Goal: Task Accomplishment & Management: Complete application form

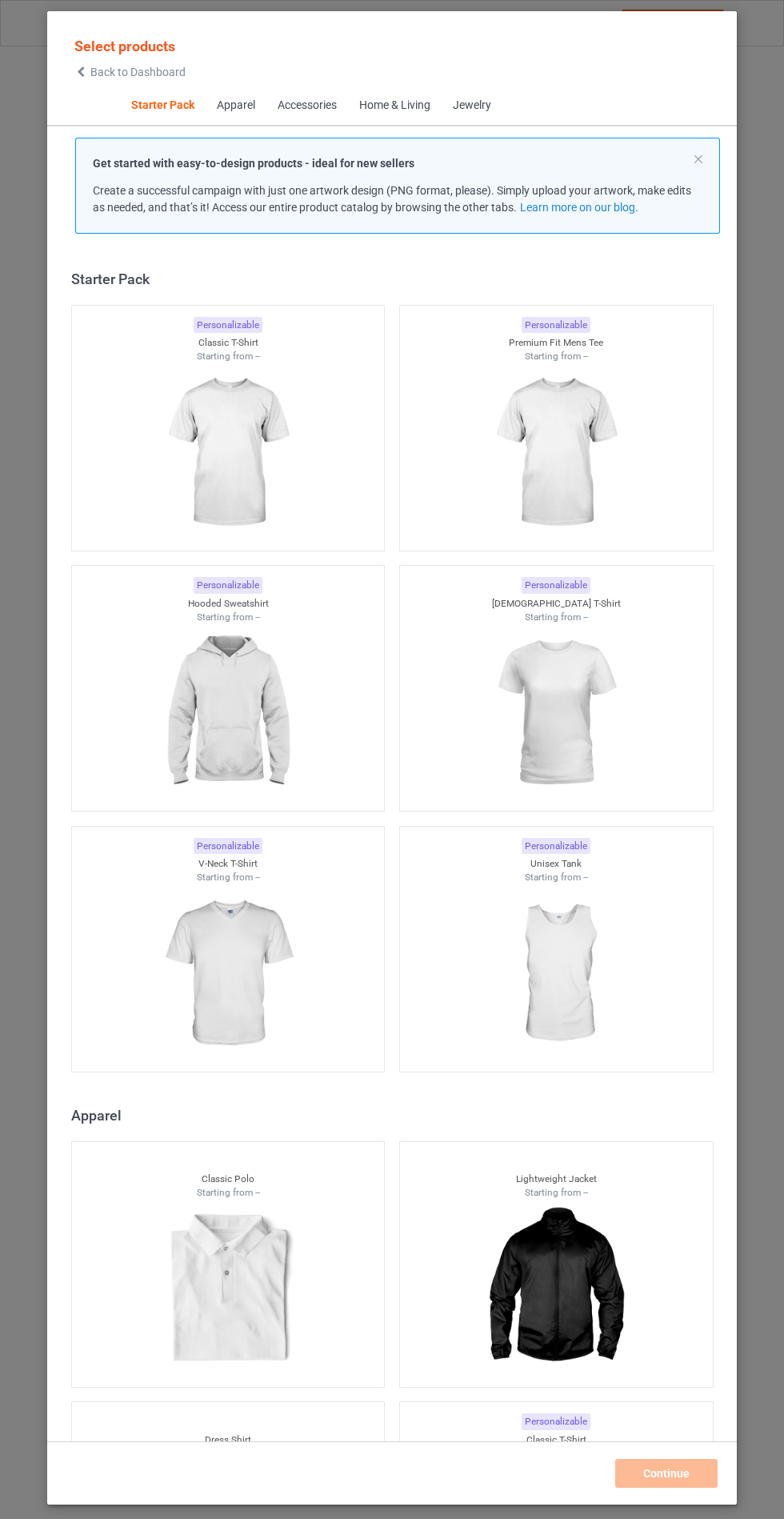
scroll to position [19, 0]
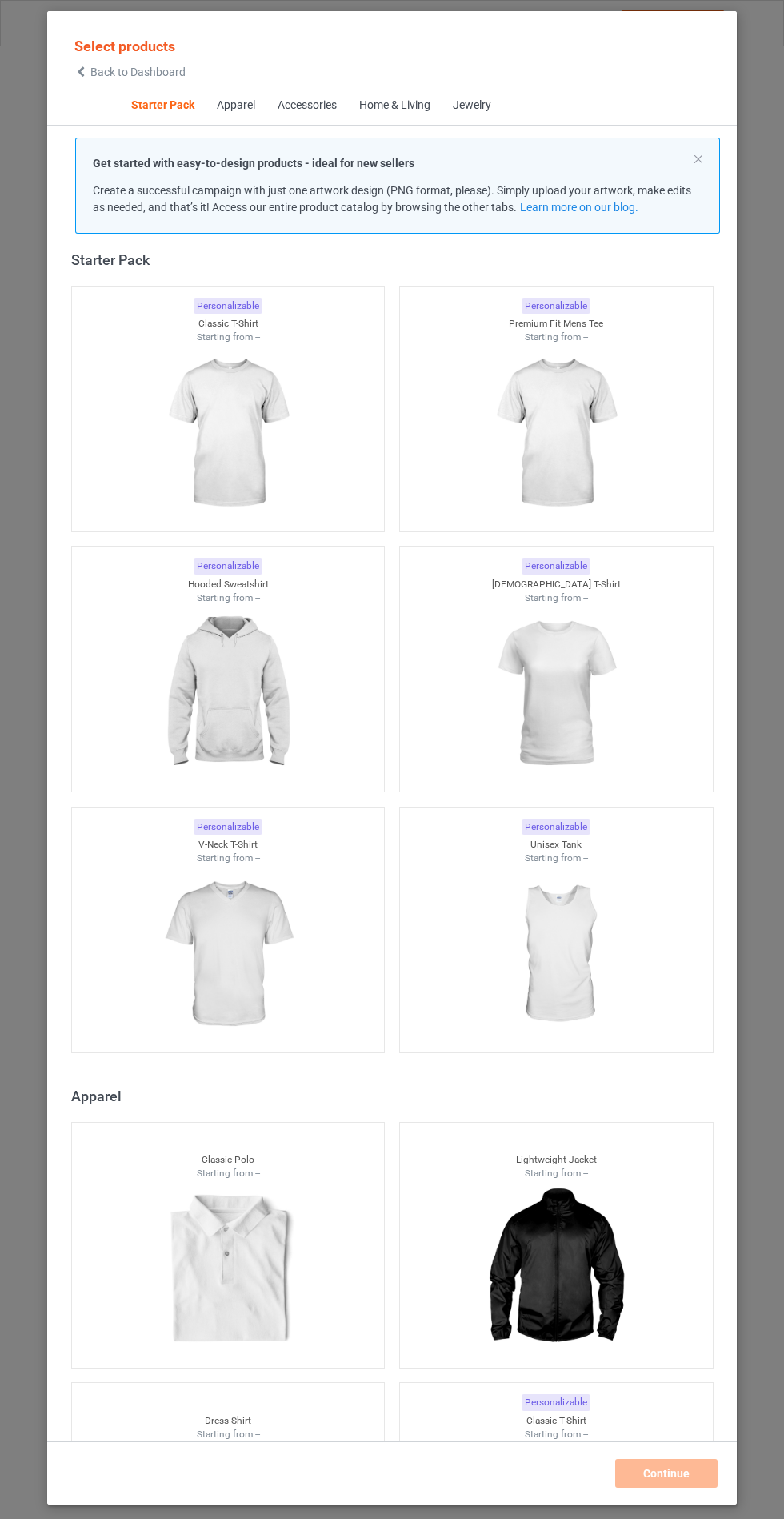
click at [292, 690] on img at bounding box center [228, 694] width 144 height 179
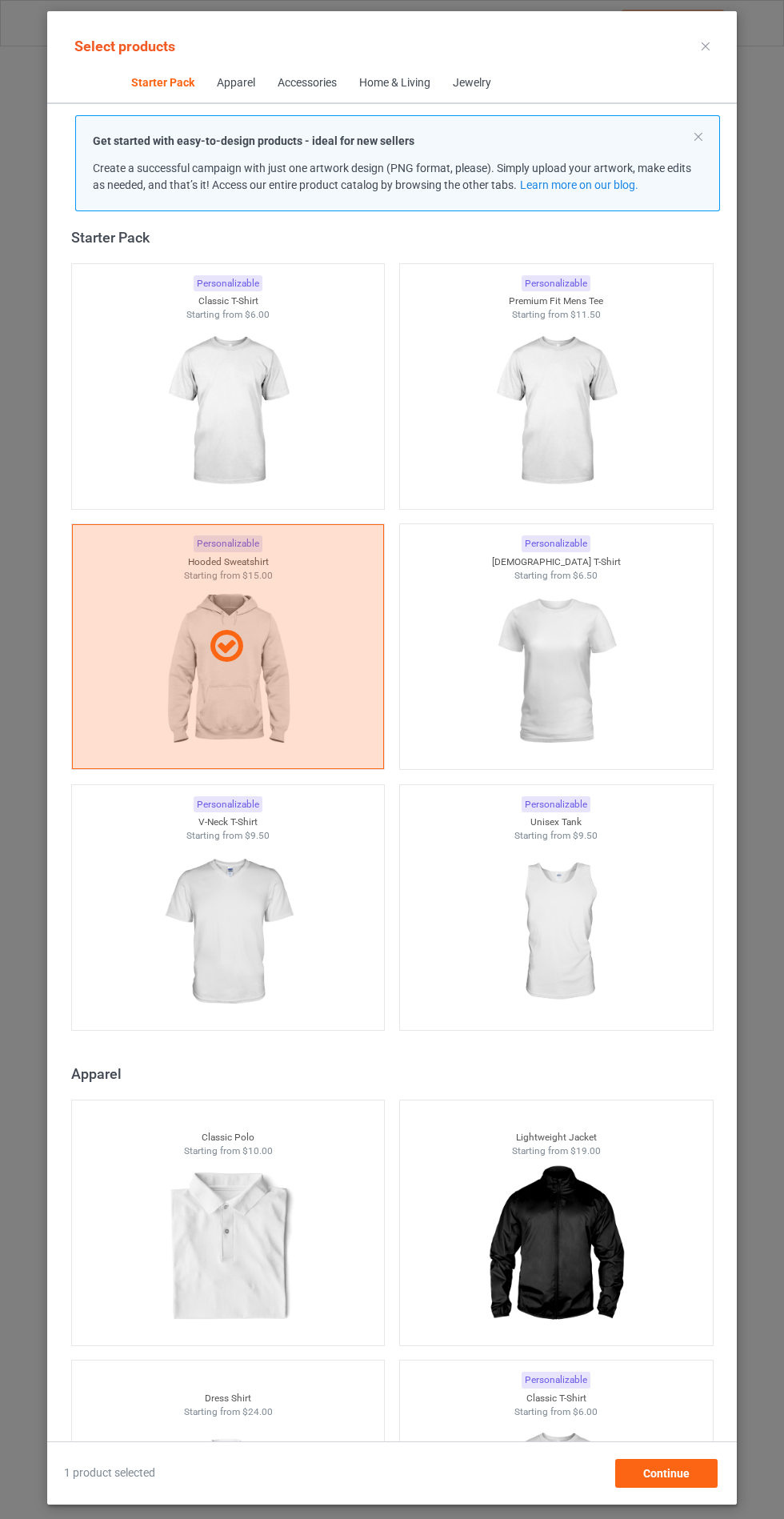
scroll to position [93, 0]
click at [706, 1483] on div "Continue" at bounding box center [666, 1473] width 102 height 29
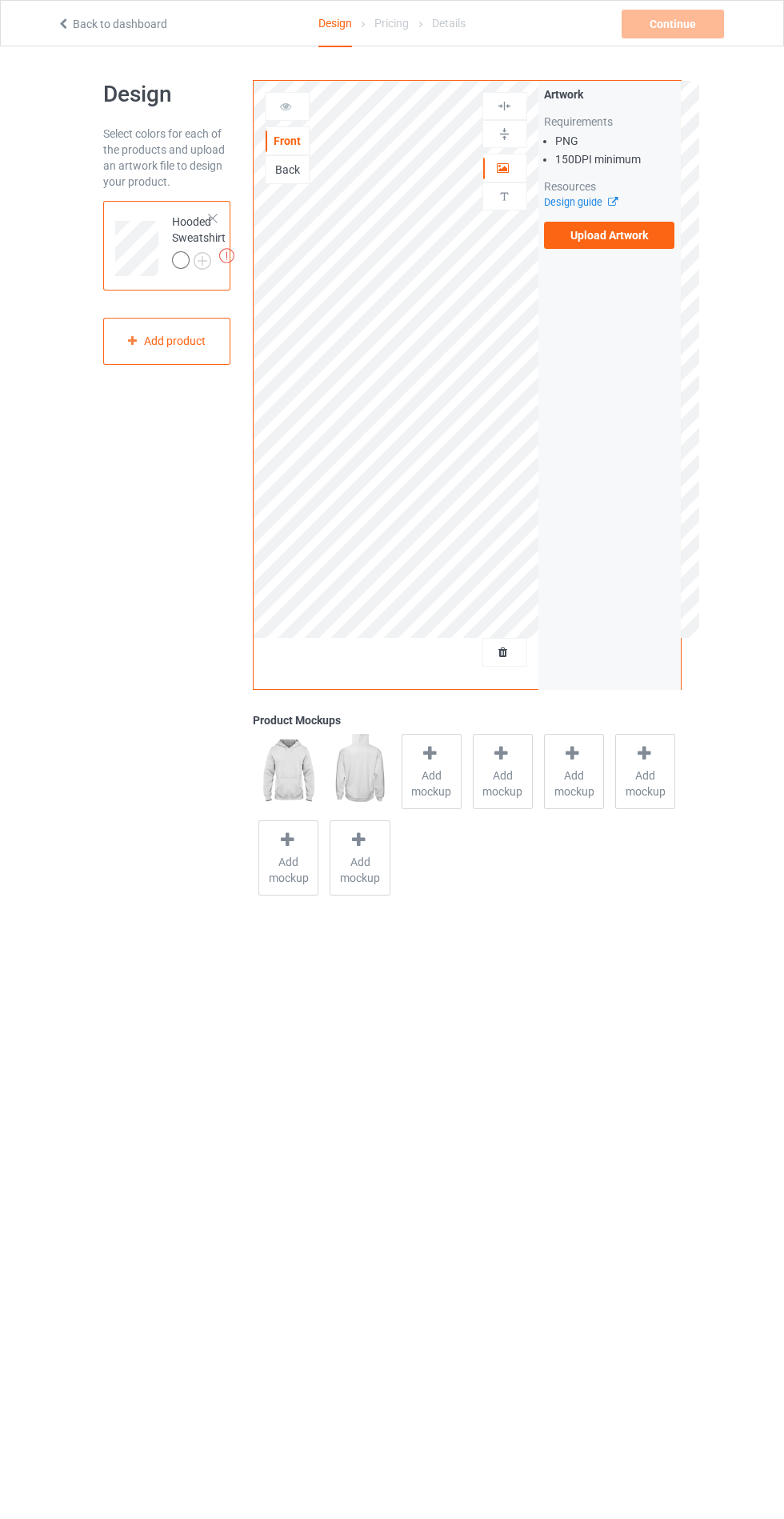
click at [636, 242] on label "Upload Artwork" at bounding box center [610, 234] width 131 height 27
click at [0, 0] on input "Upload Artwork" at bounding box center [0, 0] width 0 height 0
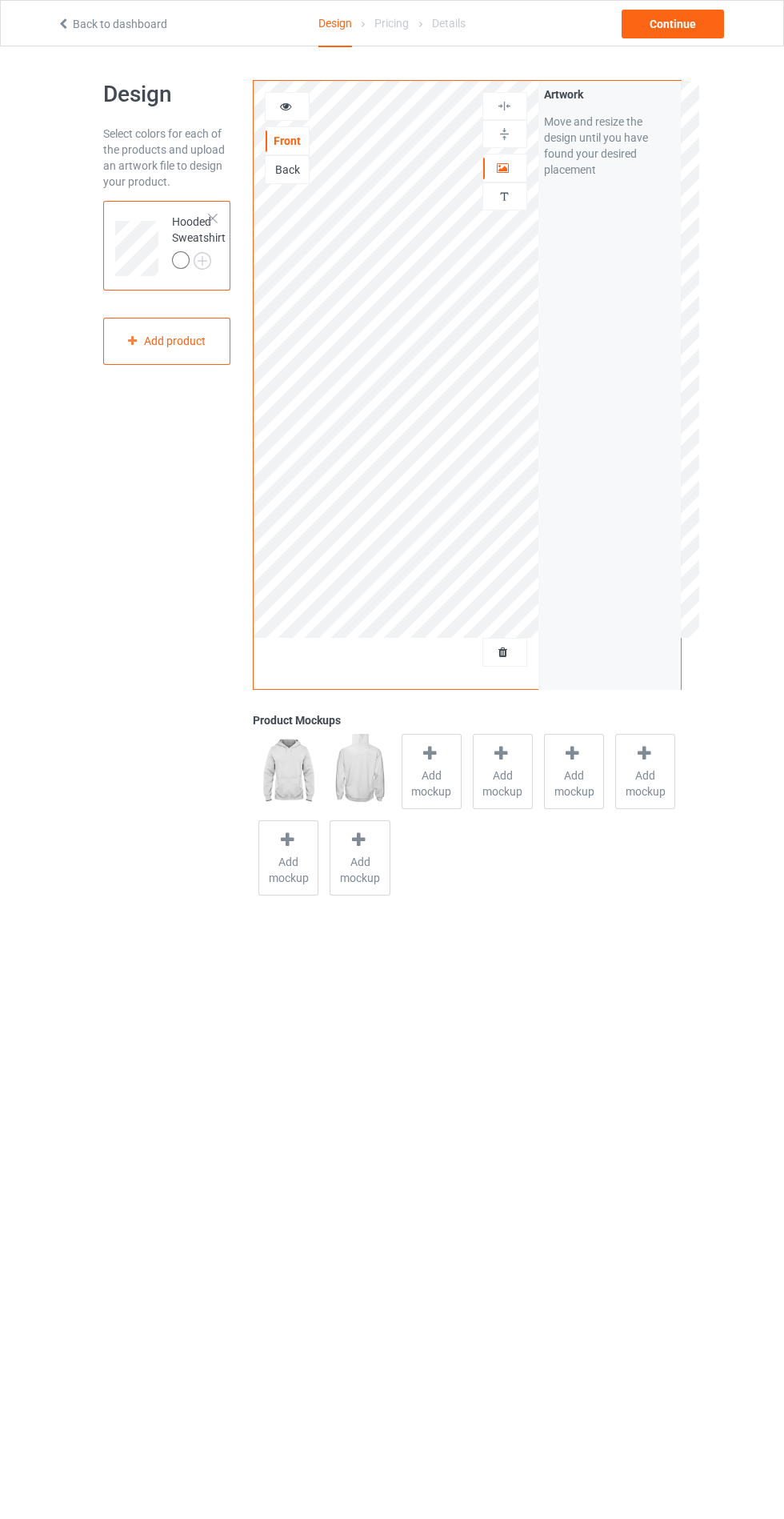
click at [422, 784] on span "Add mockup" at bounding box center [431, 783] width 59 height 32
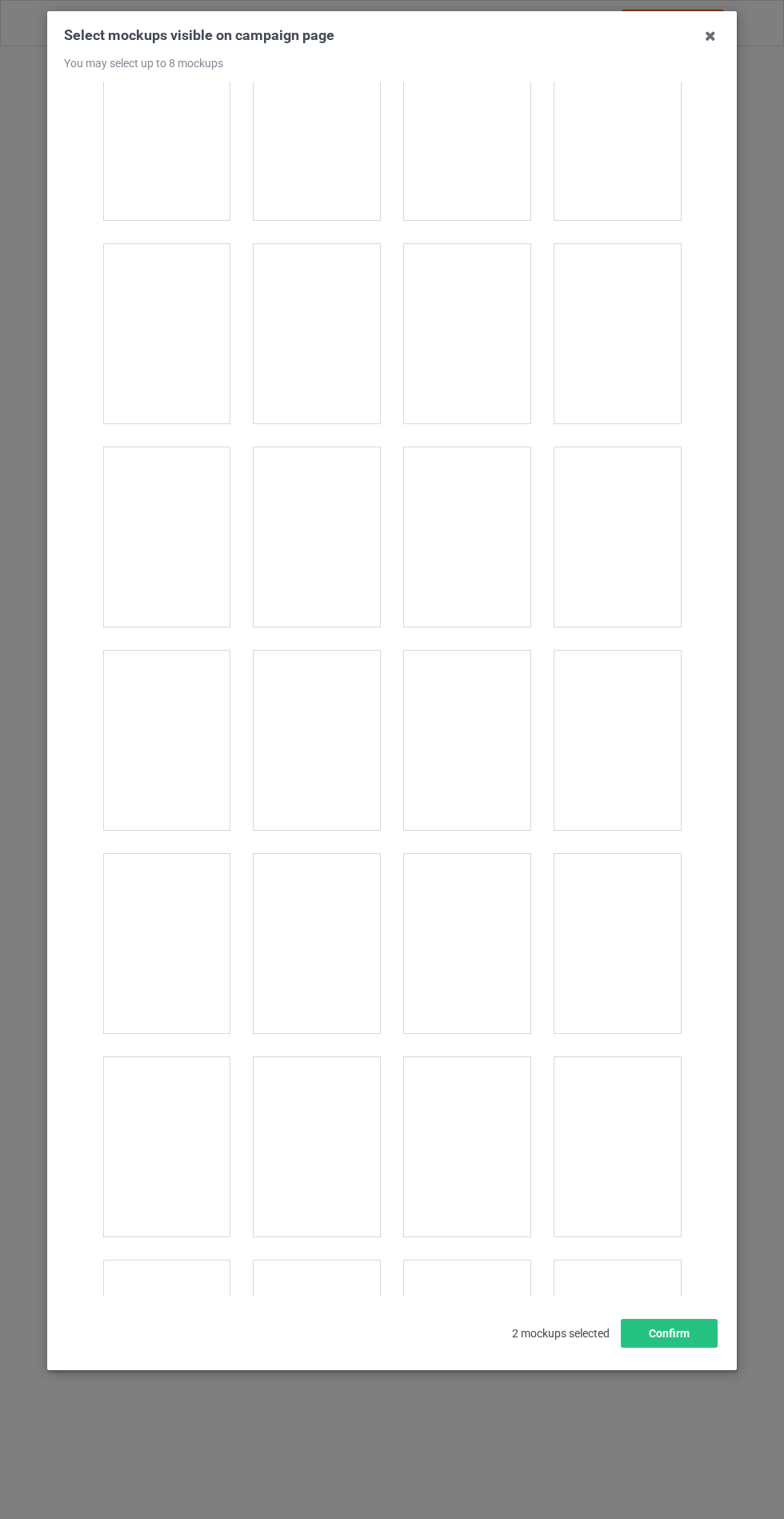
scroll to position [12917, 0]
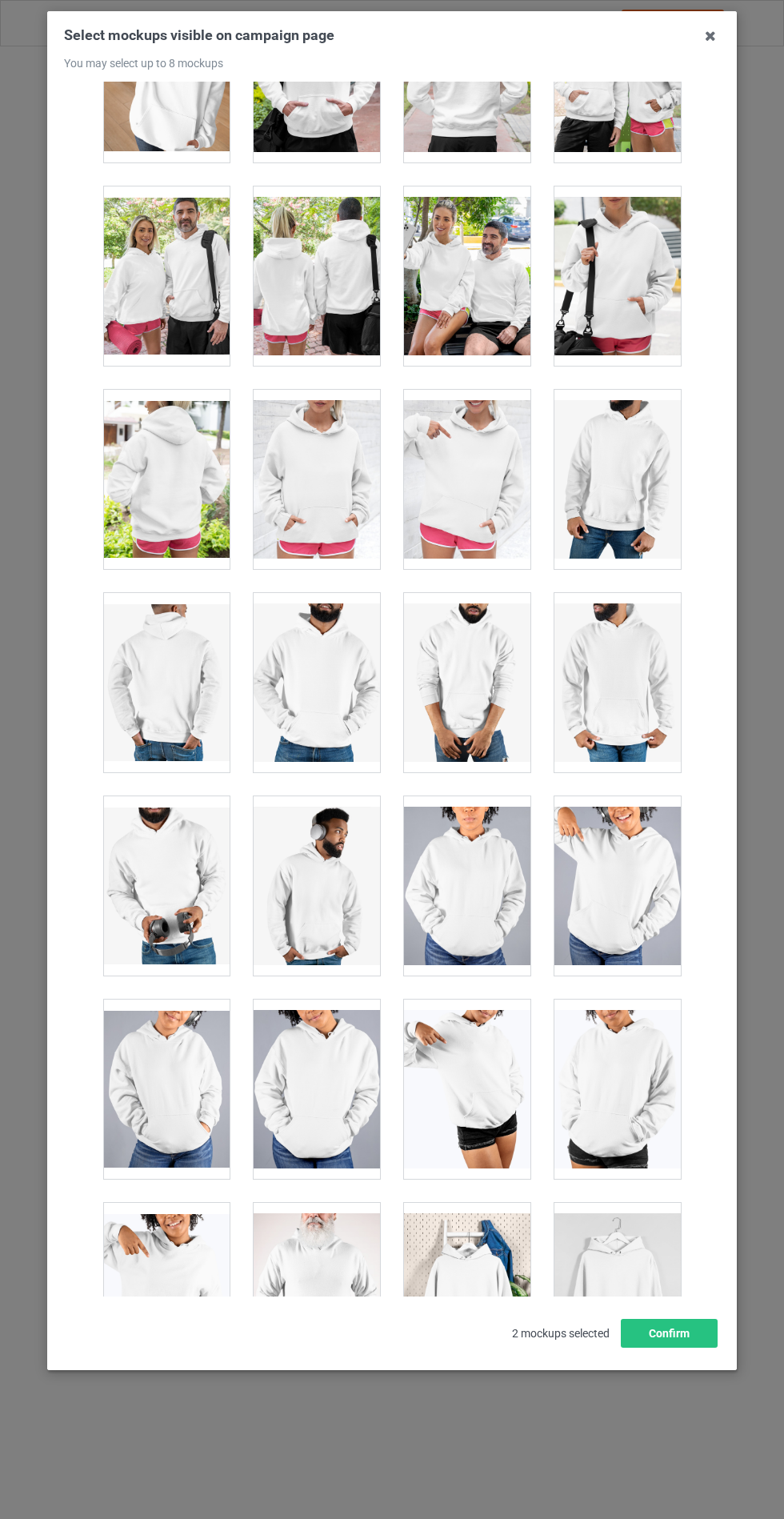
click at [335, 444] on div at bounding box center [317, 479] width 127 height 179
click at [676, 1348] on button "Confirm" at bounding box center [669, 1333] width 97 height 29
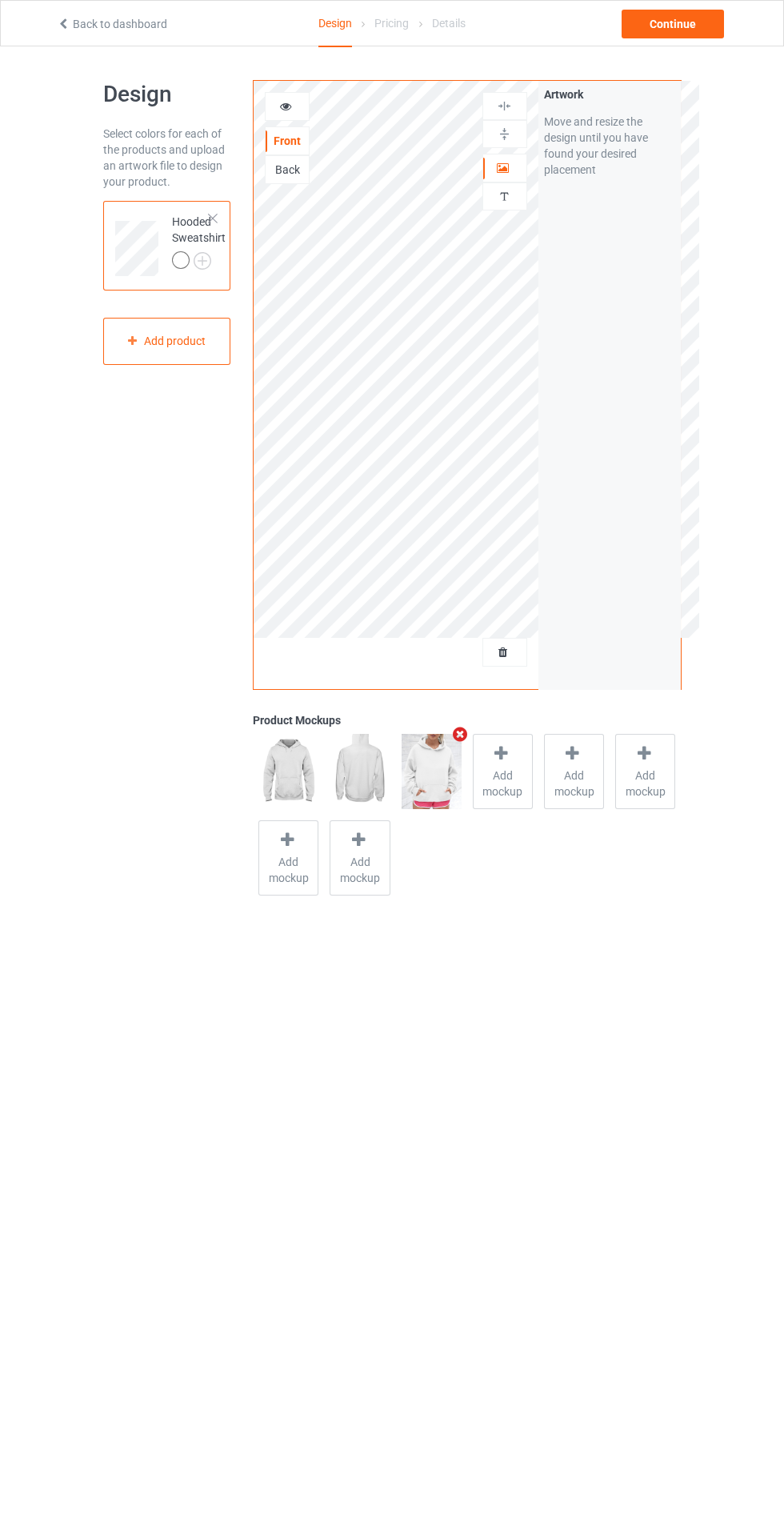
click at [0, 0] on img at bounding box center [0, 0] width 0 height 0
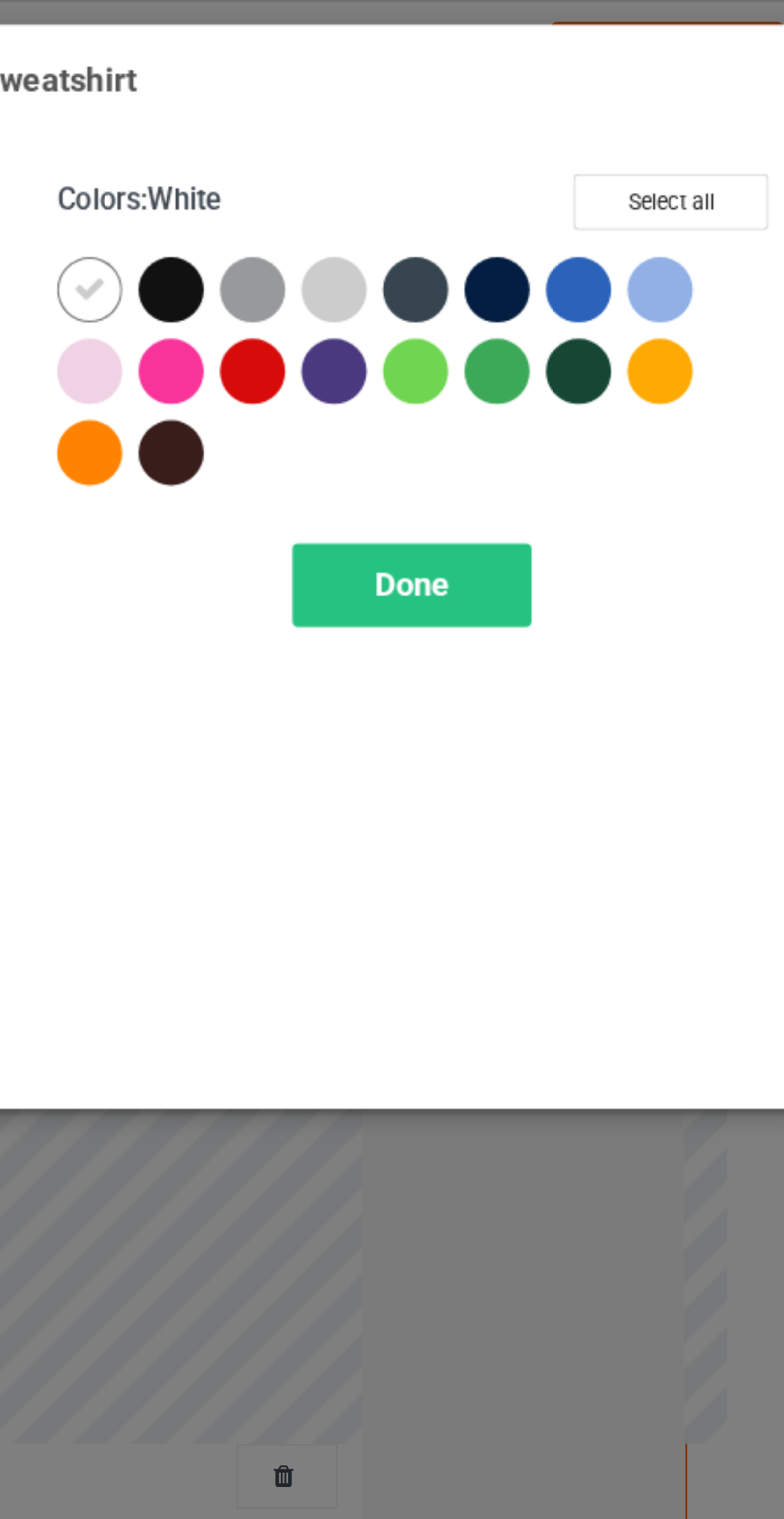
click at [466, 130] on div at bounding box center [453, 128] width 29 height 29
click at [491, 123] on div at bounding box center [489, 128] width 29 height 29
click at [556, 127] on div at bounding box center [562, 128] width 29 height 29
click at [599, 126] on div at bounding box center [598, 128] width 29 height 29
click at [566, 256] on span "Done" at bounding box center [560, 257] width 33 height 17
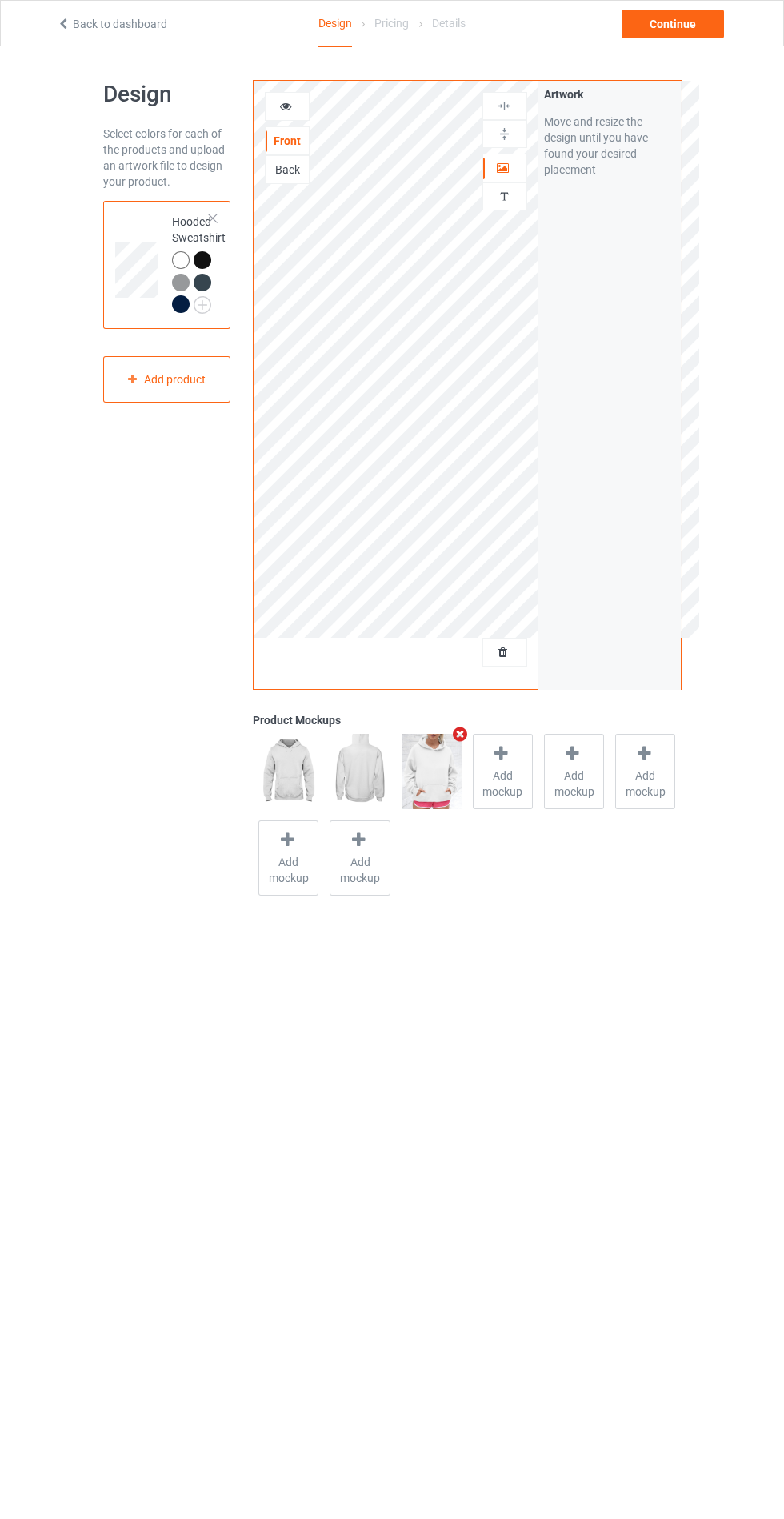
scroll to position [19, 0]
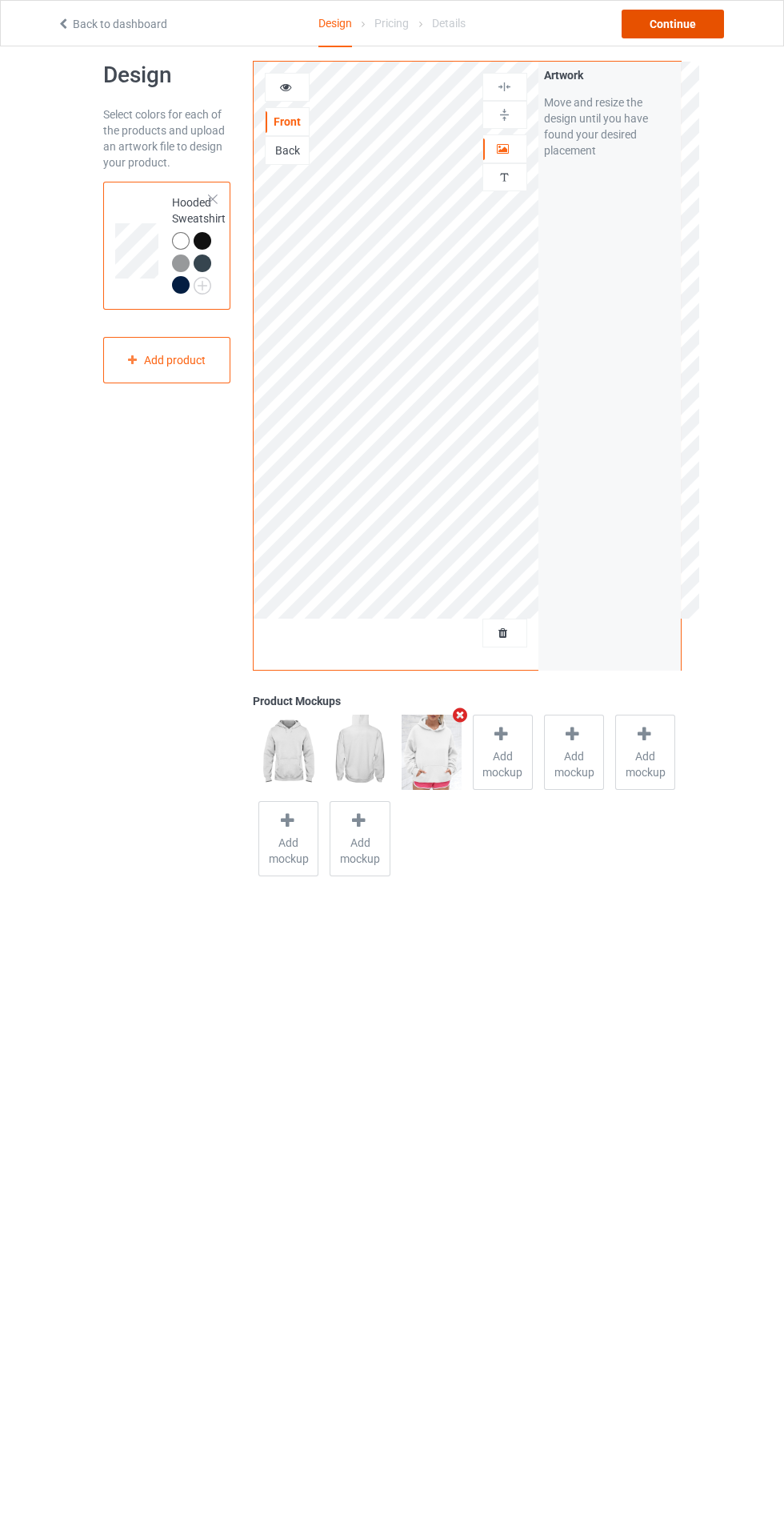
click at [683, 32] on div "Continue" at bounding box center [673, 24] width 102 height 29
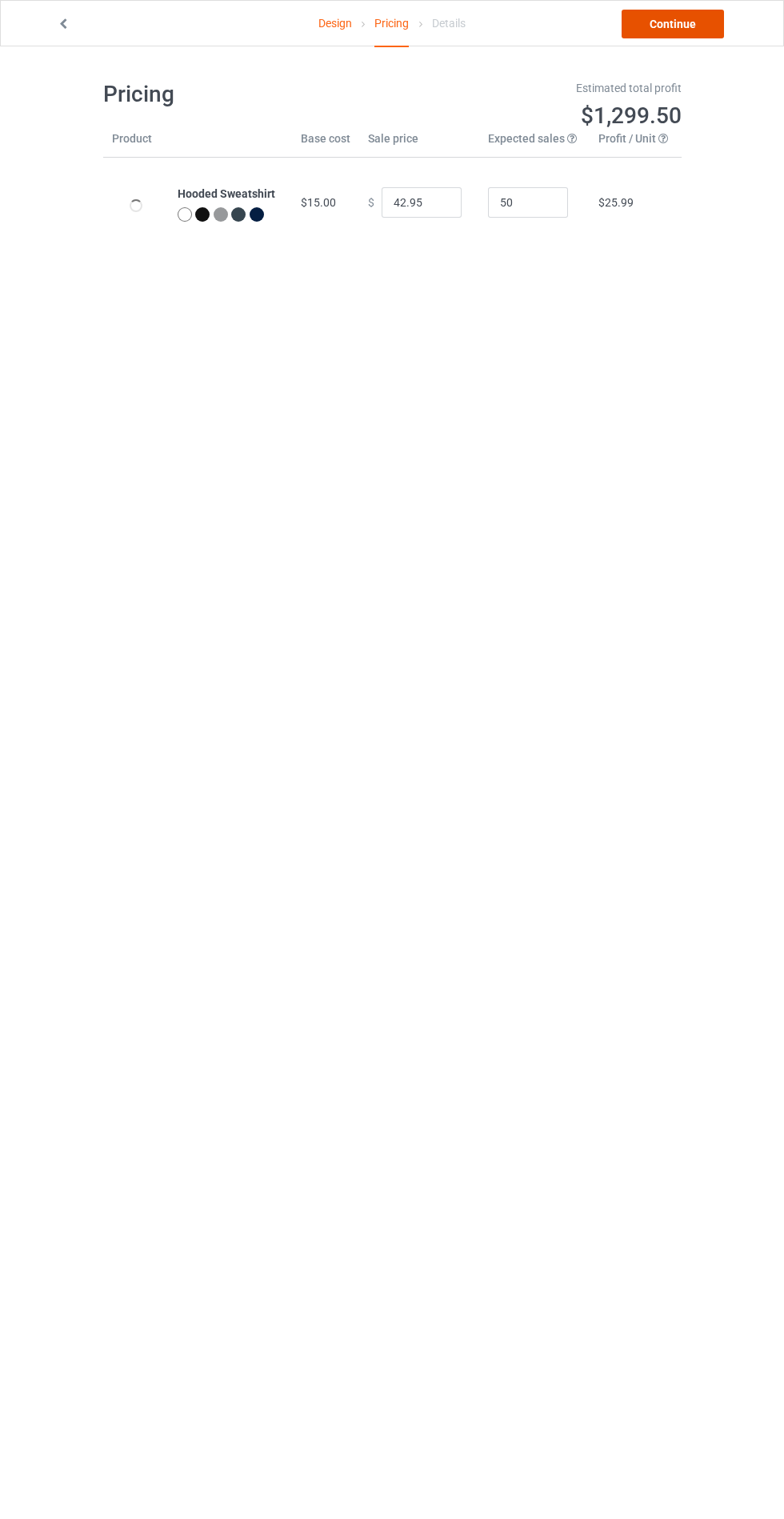
click at [709, 34] on link "Continue" at bounding box center [673, 24] width 102 height 29
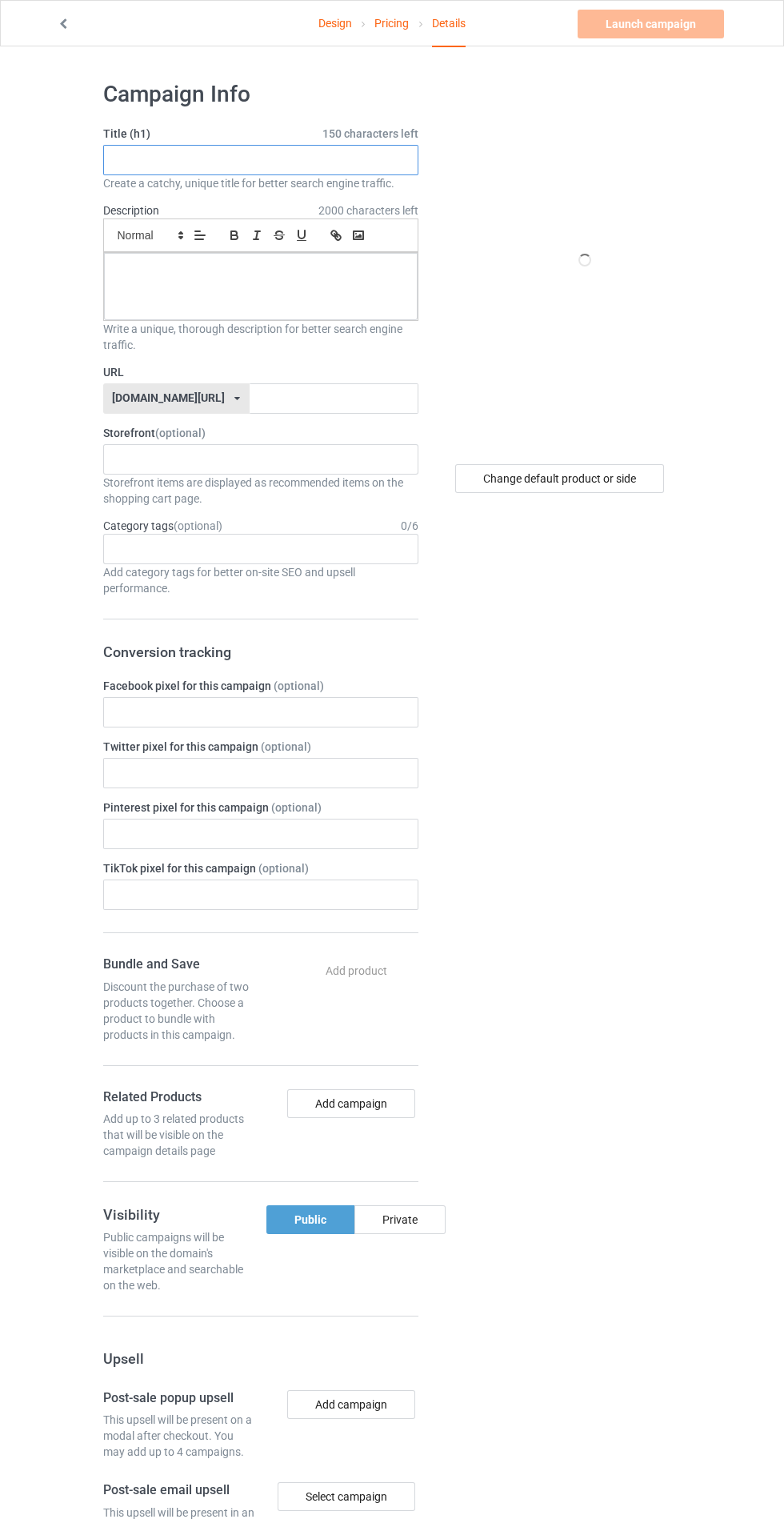
click at [327, 159] on input "text" at bounding box center [261, 160] width 315 height 31
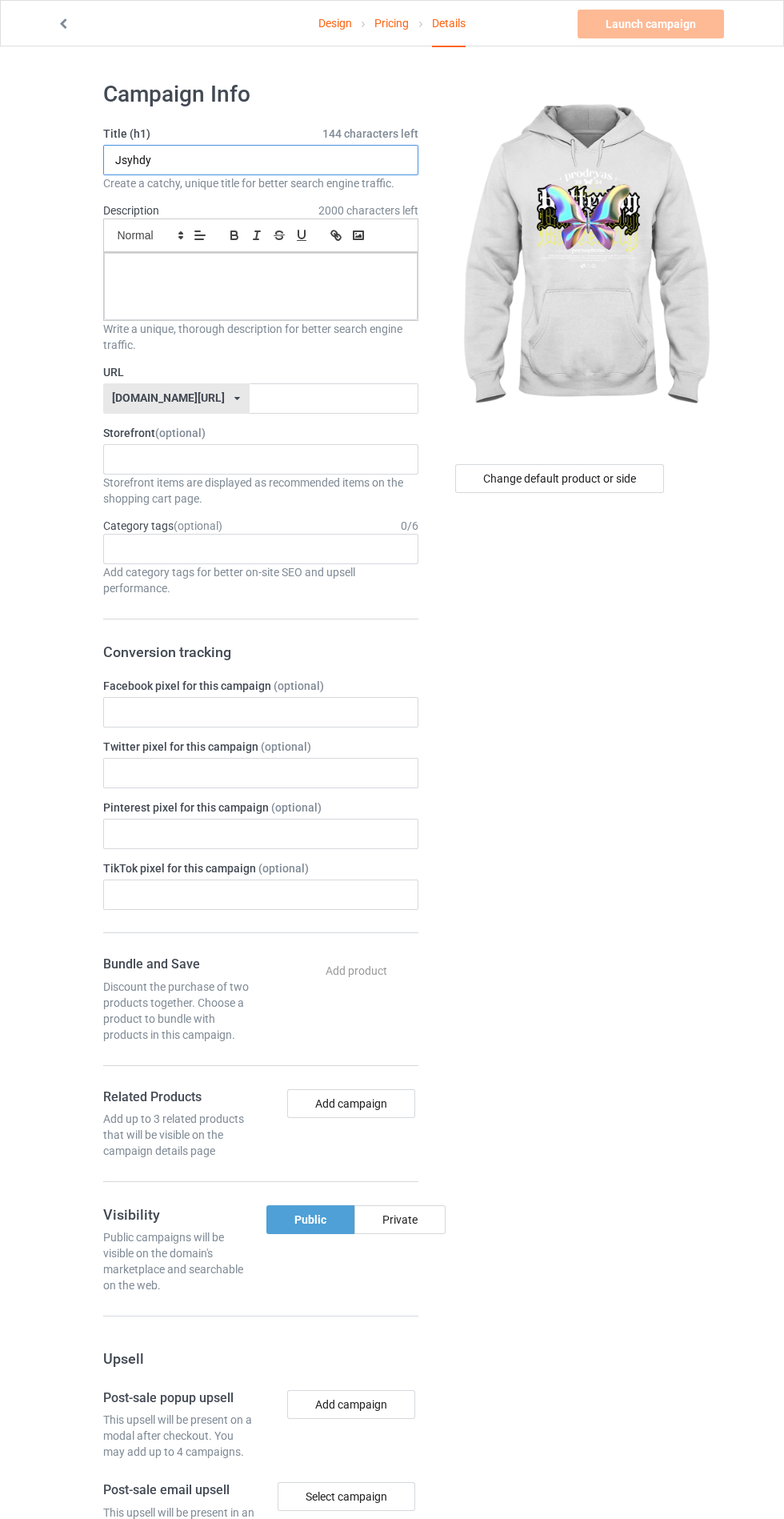
type input "Jsyhdy"
click at [145, 299] on div at bounding box center [261, 286] width 314 height 67
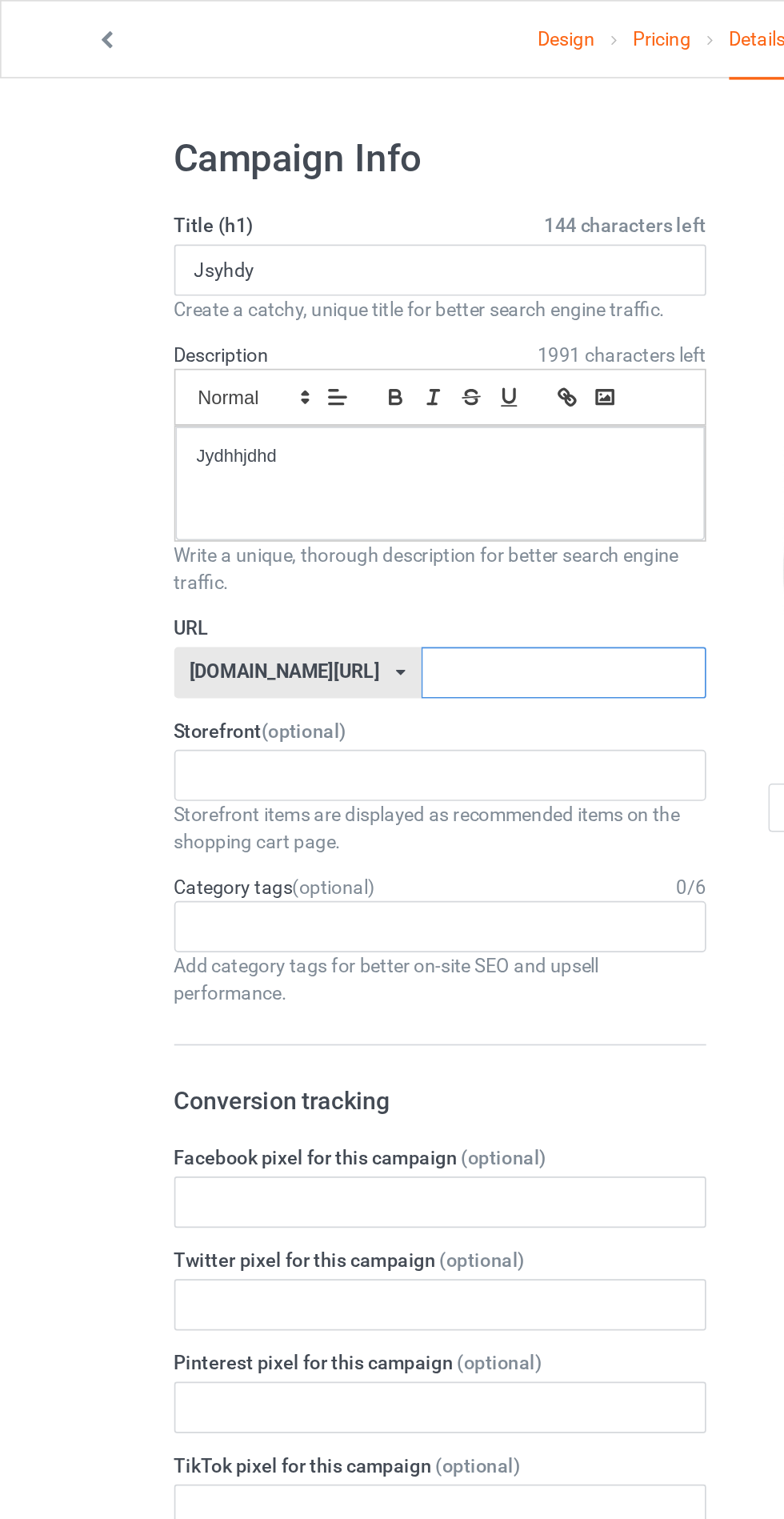
click at [370, 394] on input "text" at bounding box center [333, 398] width 169 height 31
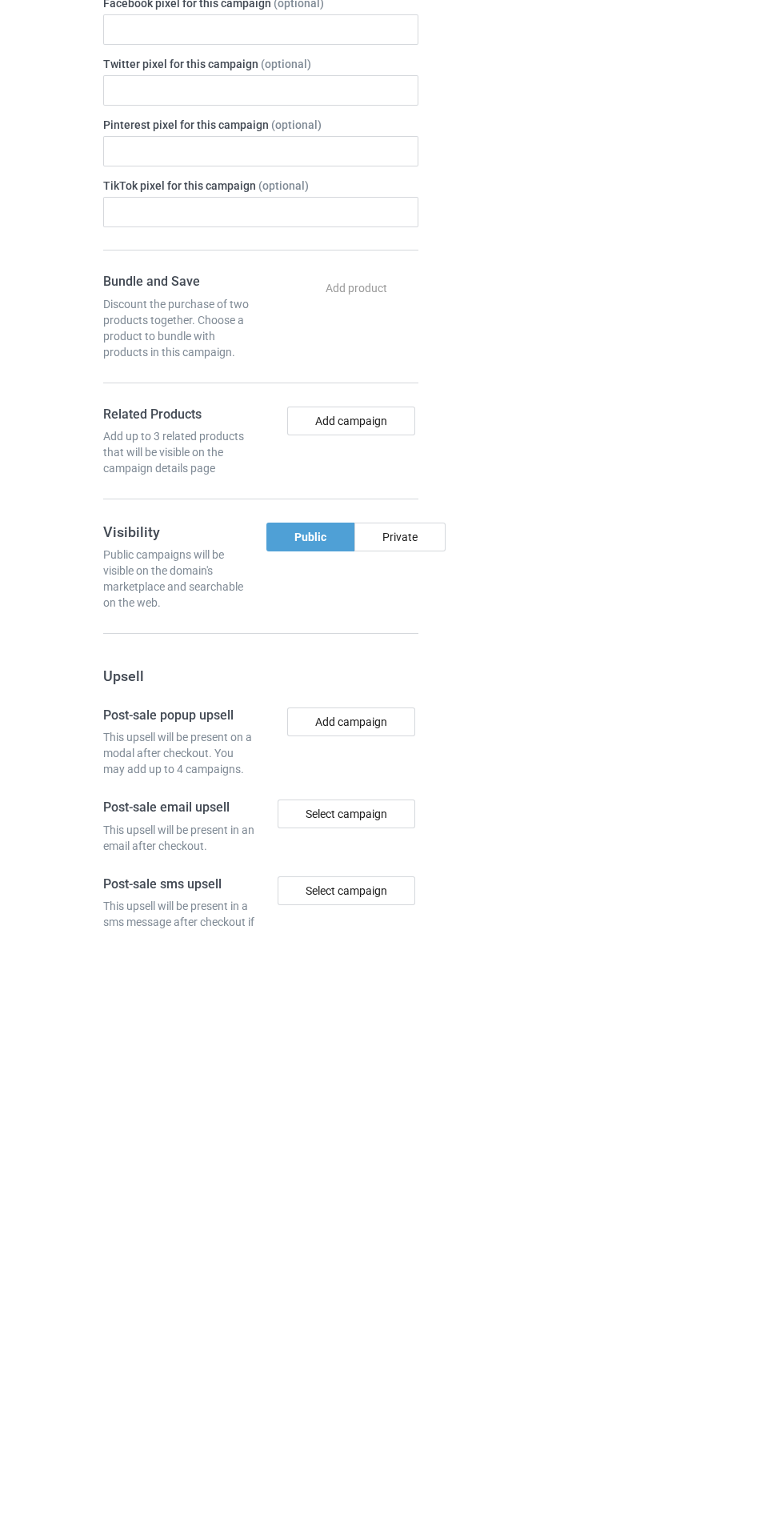
type input "Ushhdhdh"
click at [430, 1112] on div "Change default product or side" at bounding box center [561, 875] width 263 height 1807
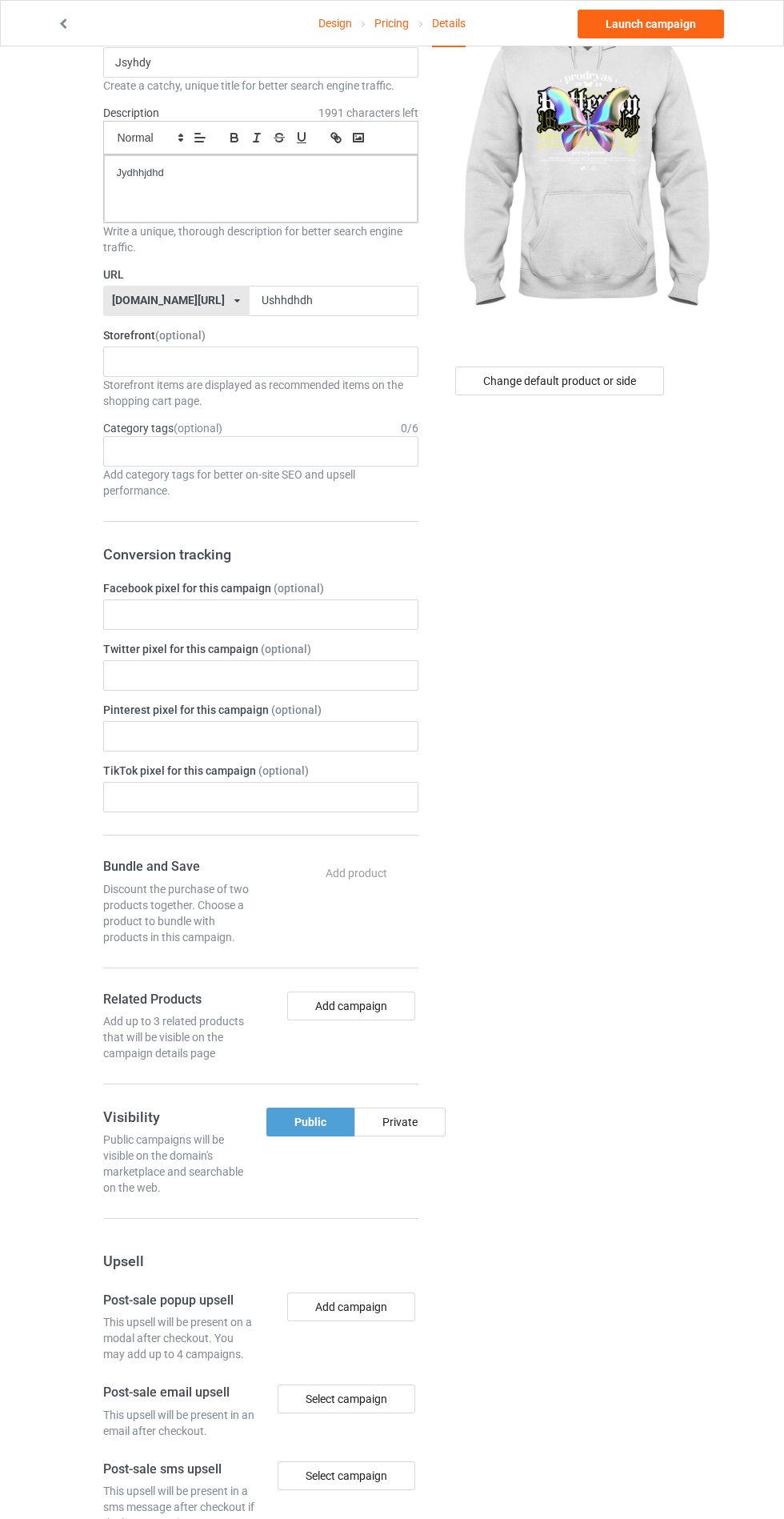
click at [399, 1122] on div "Private" at bounding box center [400, 1122] width 91 height 29
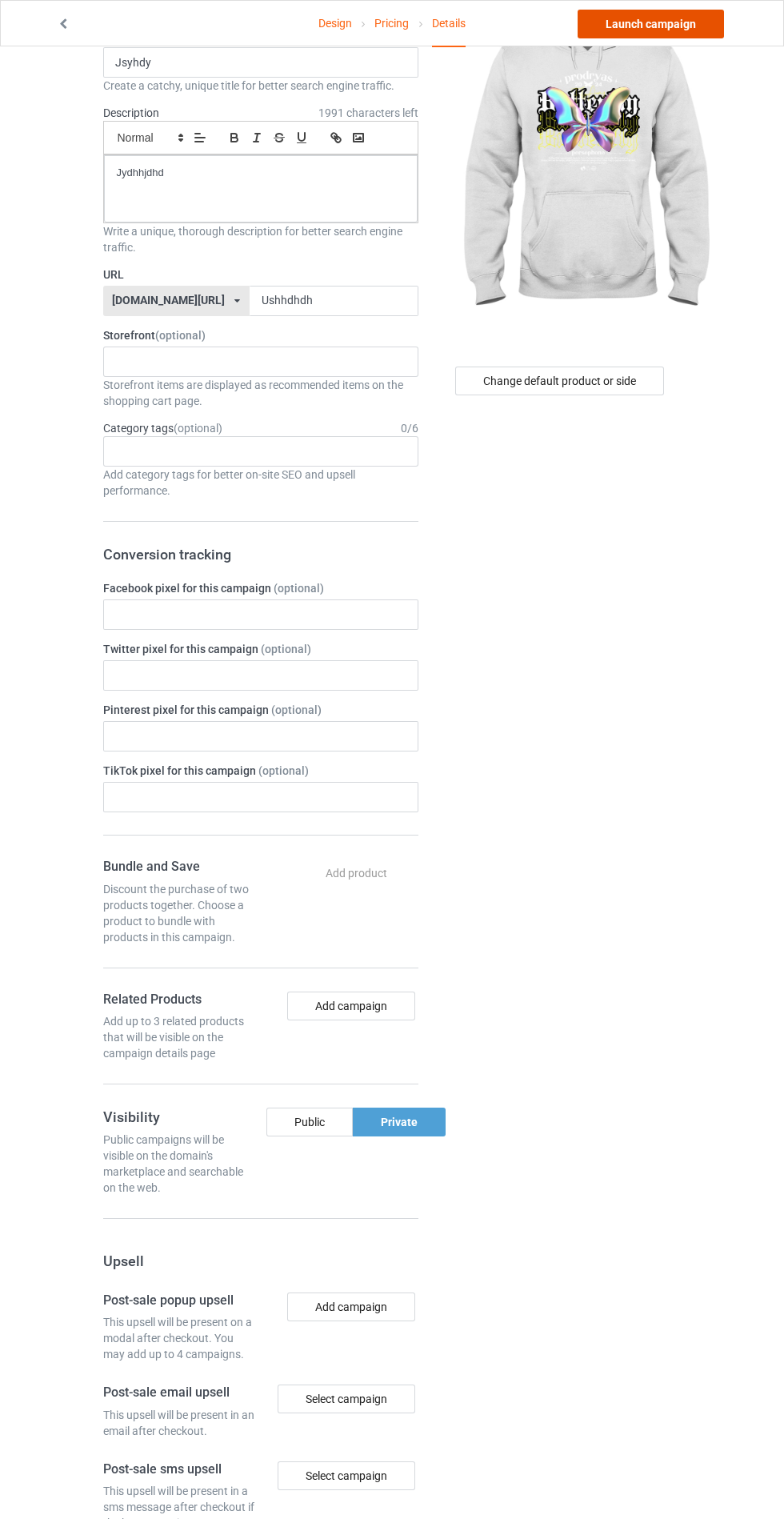
click at [648, 24] on link "Launch campaign" at bounding box center [650, 24] width 146 height 29
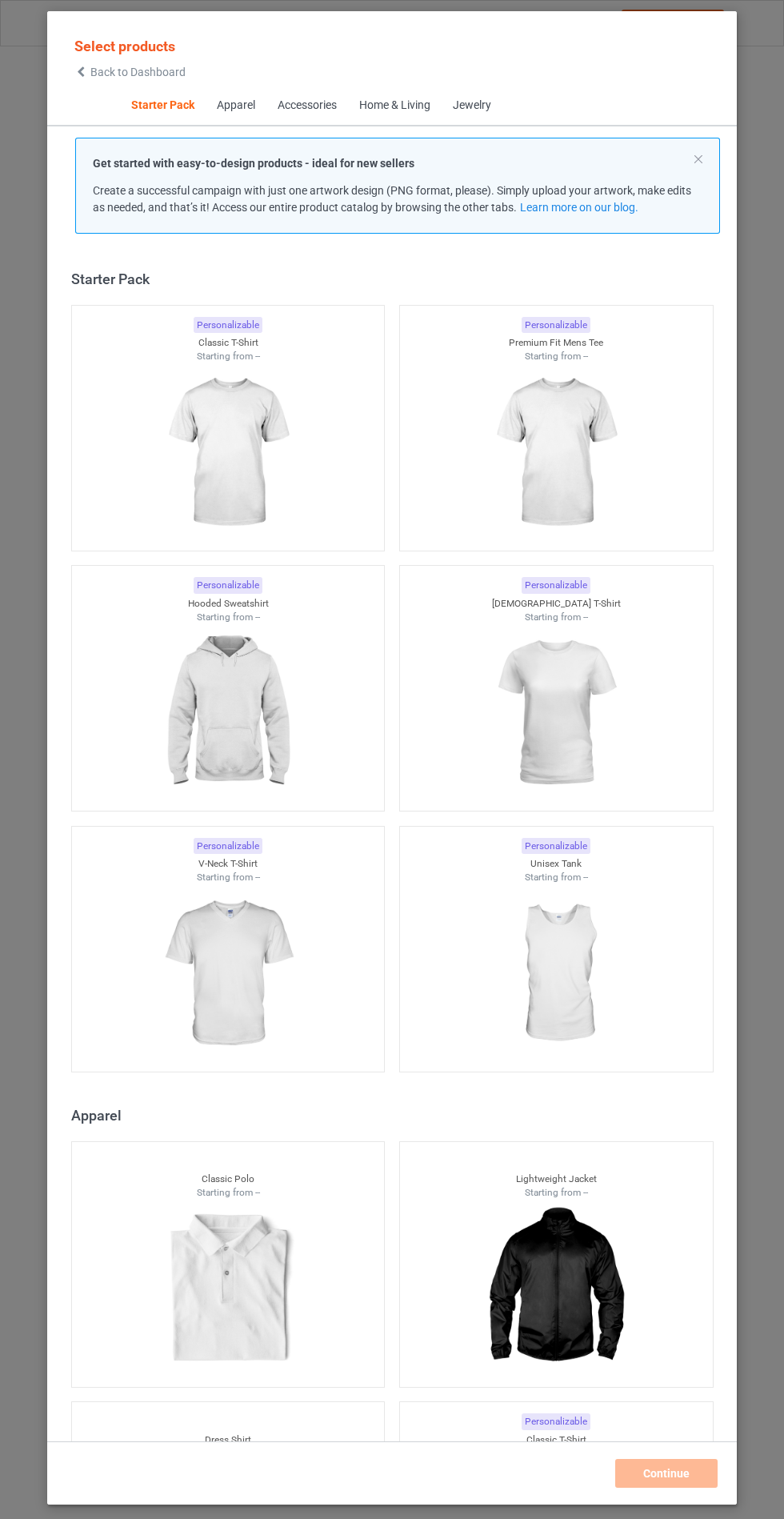
scroll to position [19, 0]
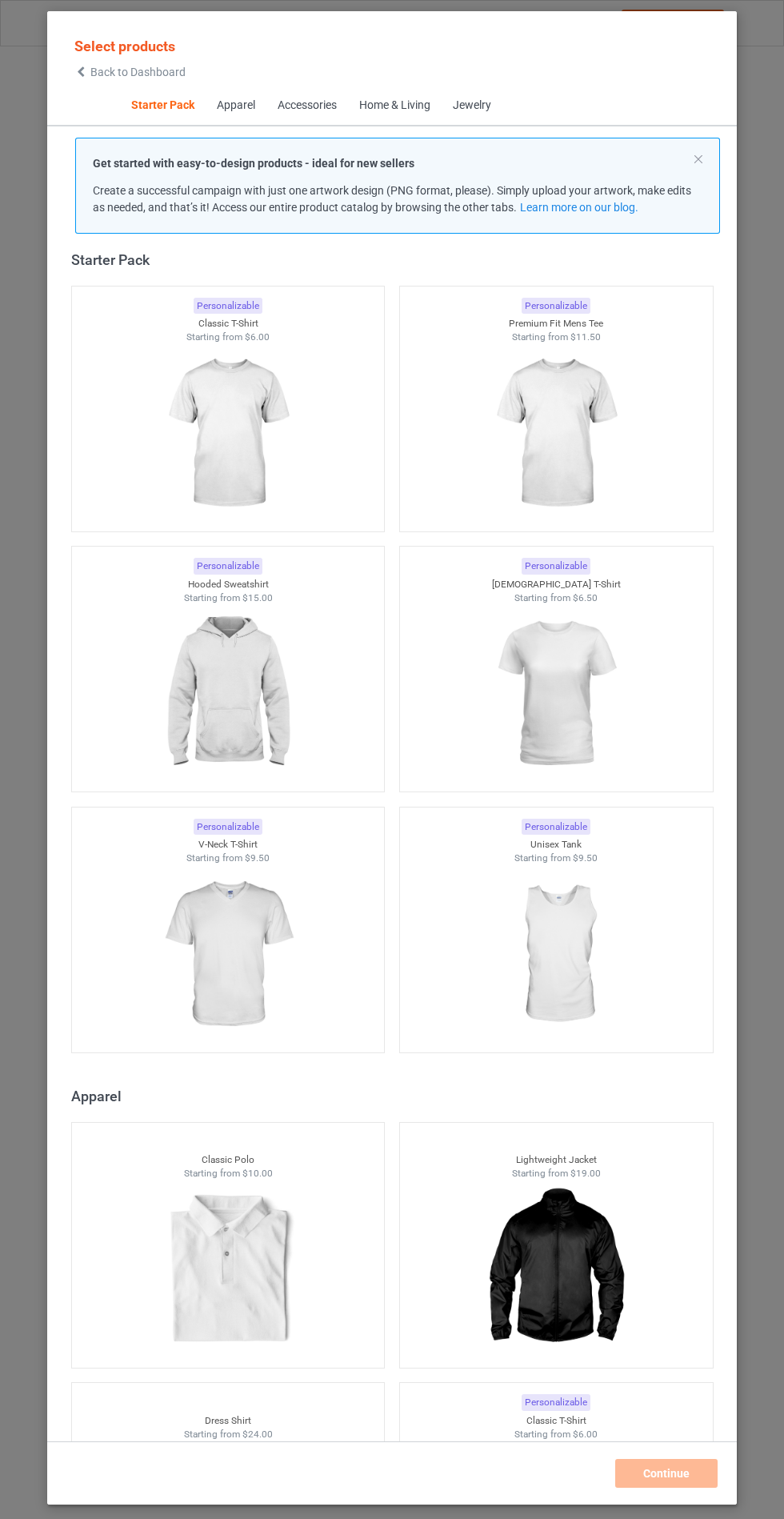
click at [247, 688] on img at bounding box center [228, 694] width 144 height 179
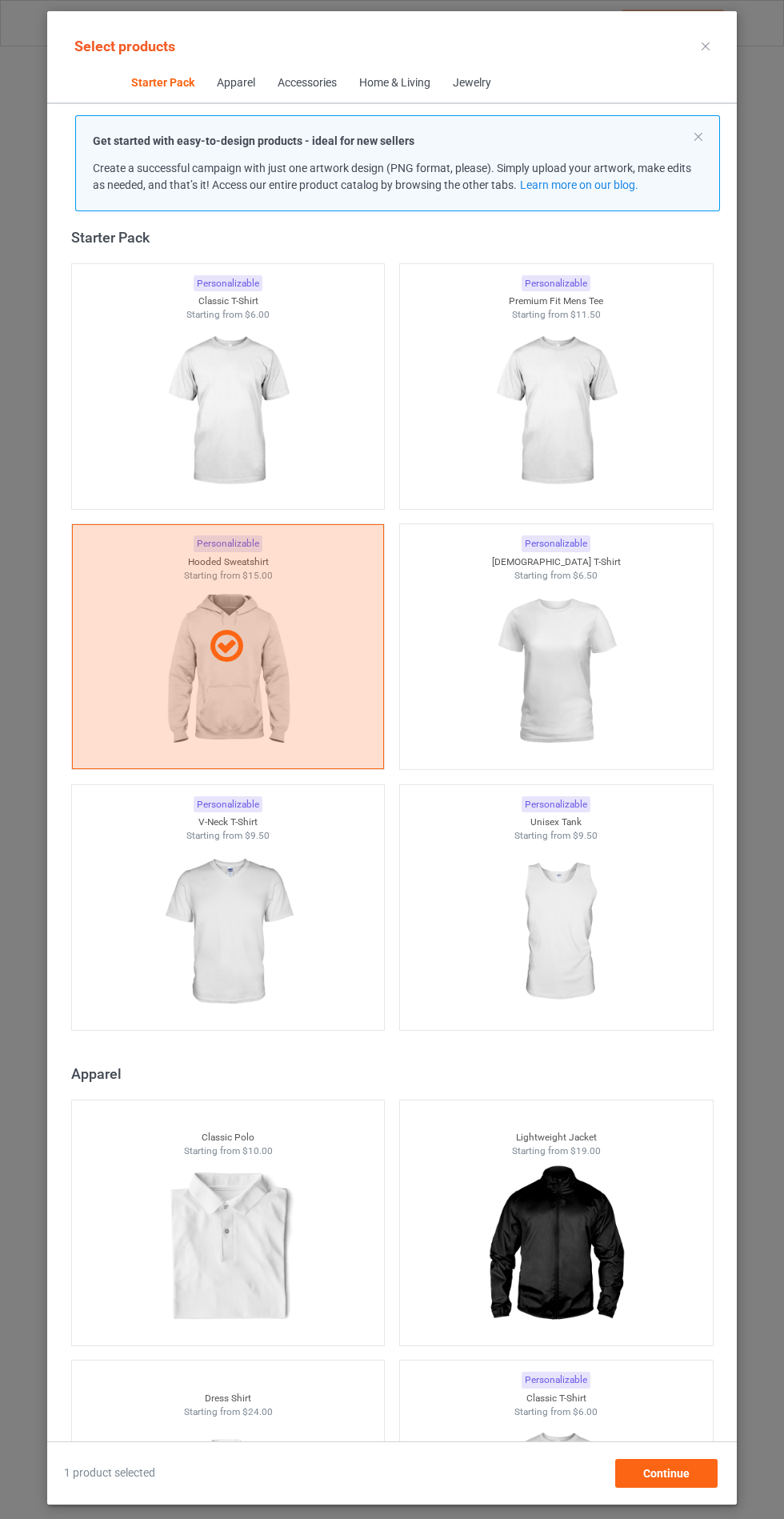
scroll to position [93, 0]
click at [675, 1477] on span "Continue" at bounding box center [666, 1474] width 46 height 13
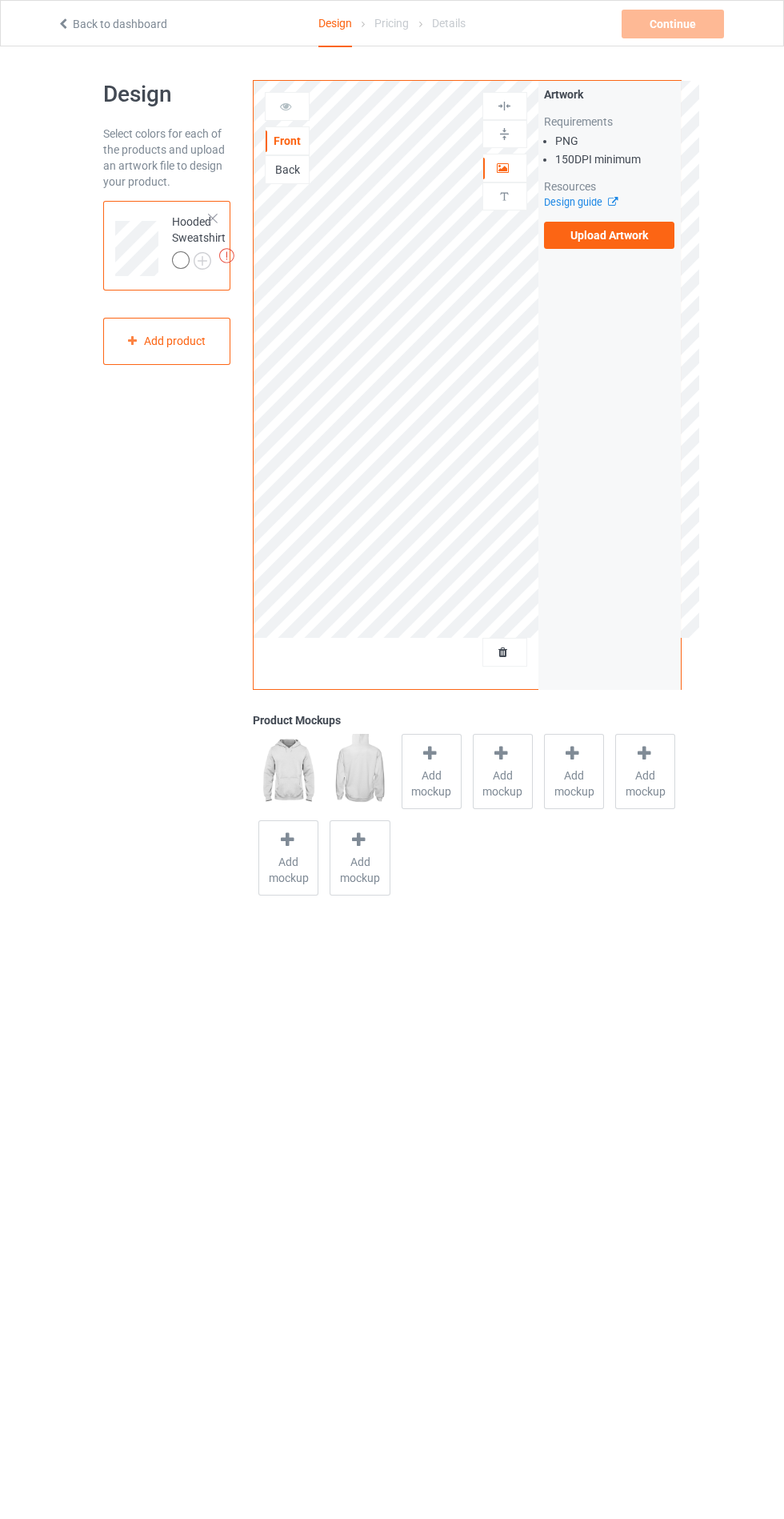
click at [586, 235] on label "Upload Artwork" at bounding box center [610, 234] width 131 height 27
click at [0, 0] on input "Upload Artwork" at bounding box center [0, 0] width 0 height 0
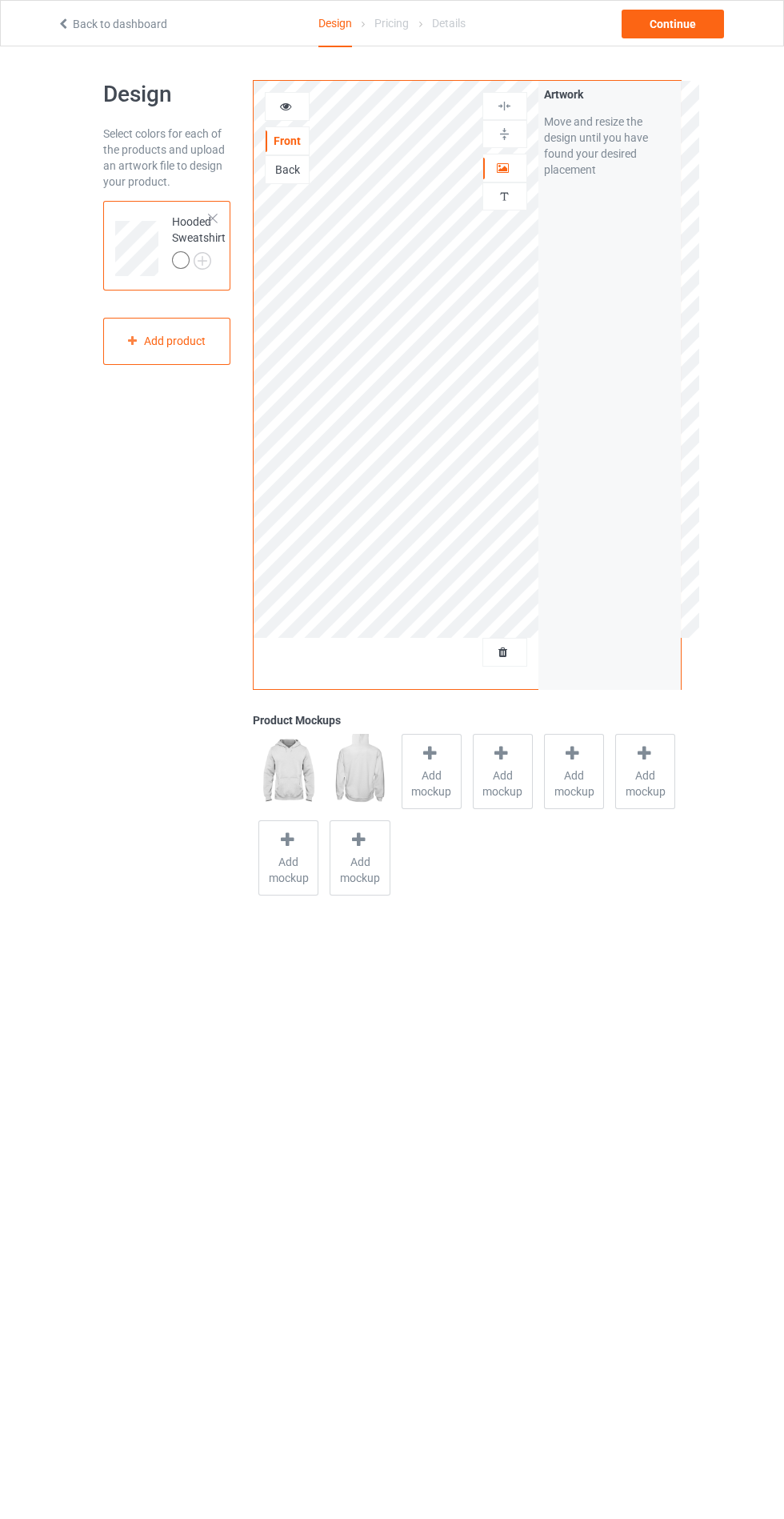
click at [433, 784] on span "Add mockup" at bounding box center [431, 783] width 59 height 32
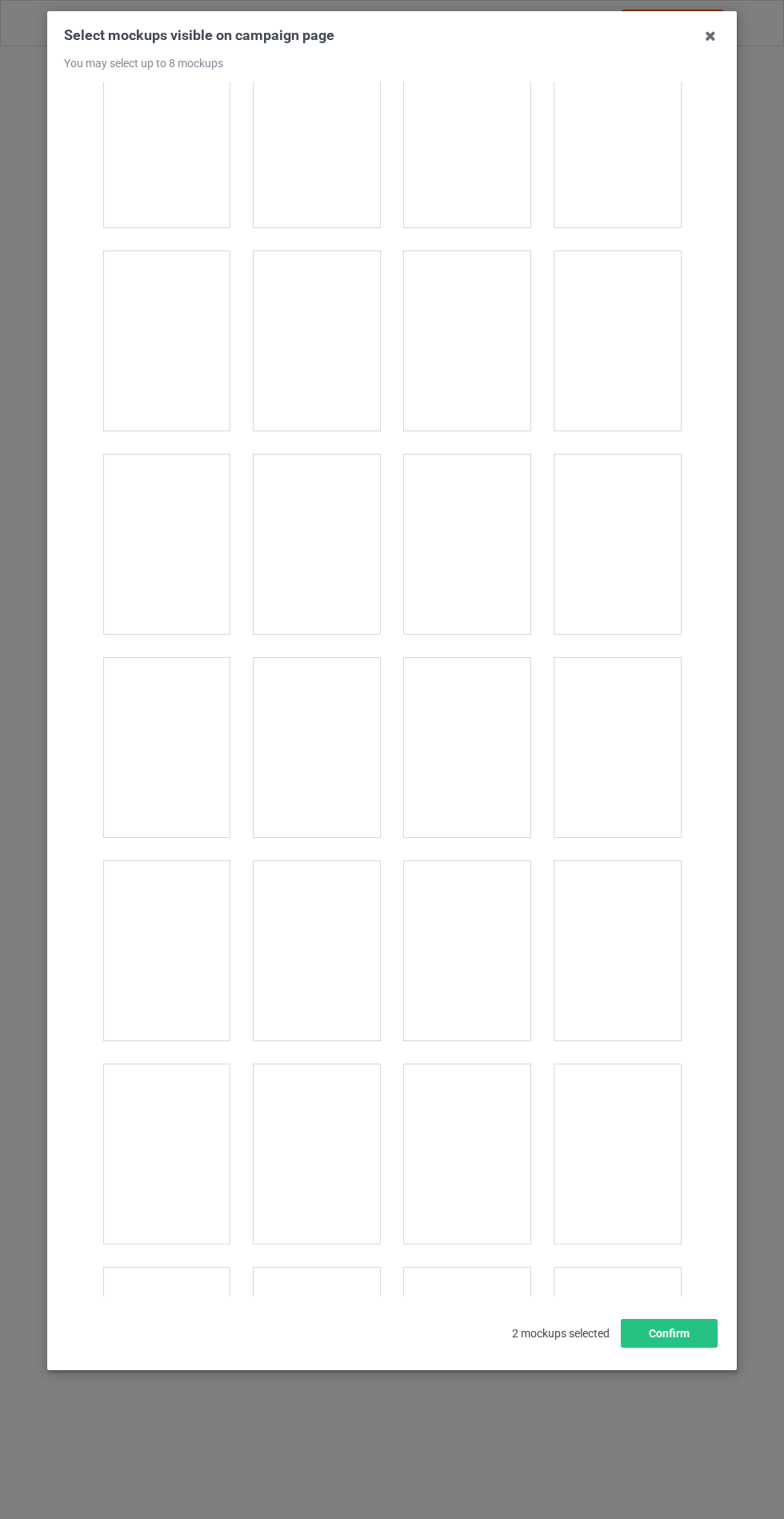
scroll to position [12917, 0]
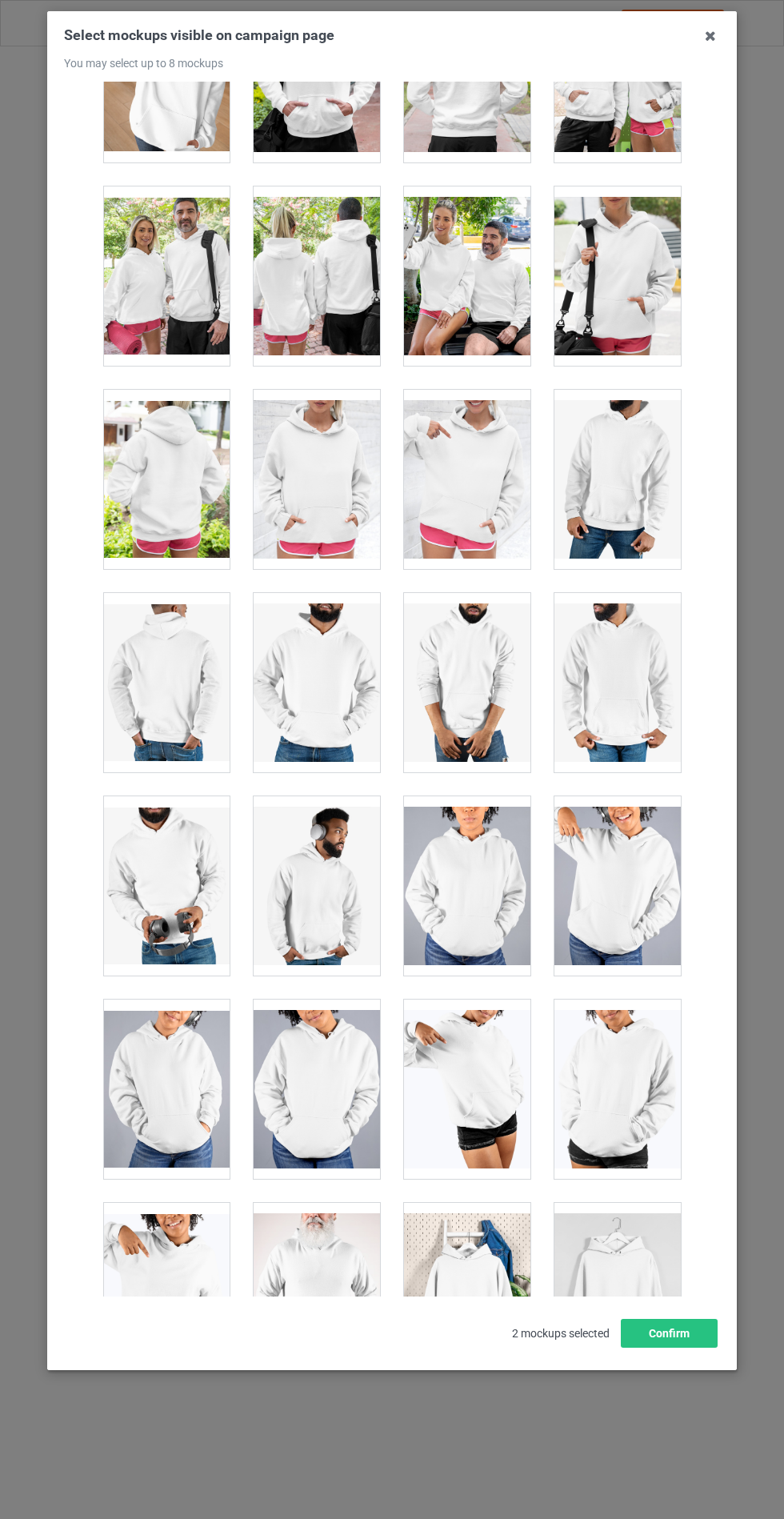
click at [352, 436] on div at bounding box center [317, 479] width 127 height 179
click at [668, 1348] on button "Confirm" at bounding box center [669, 1333] width 97 height 29
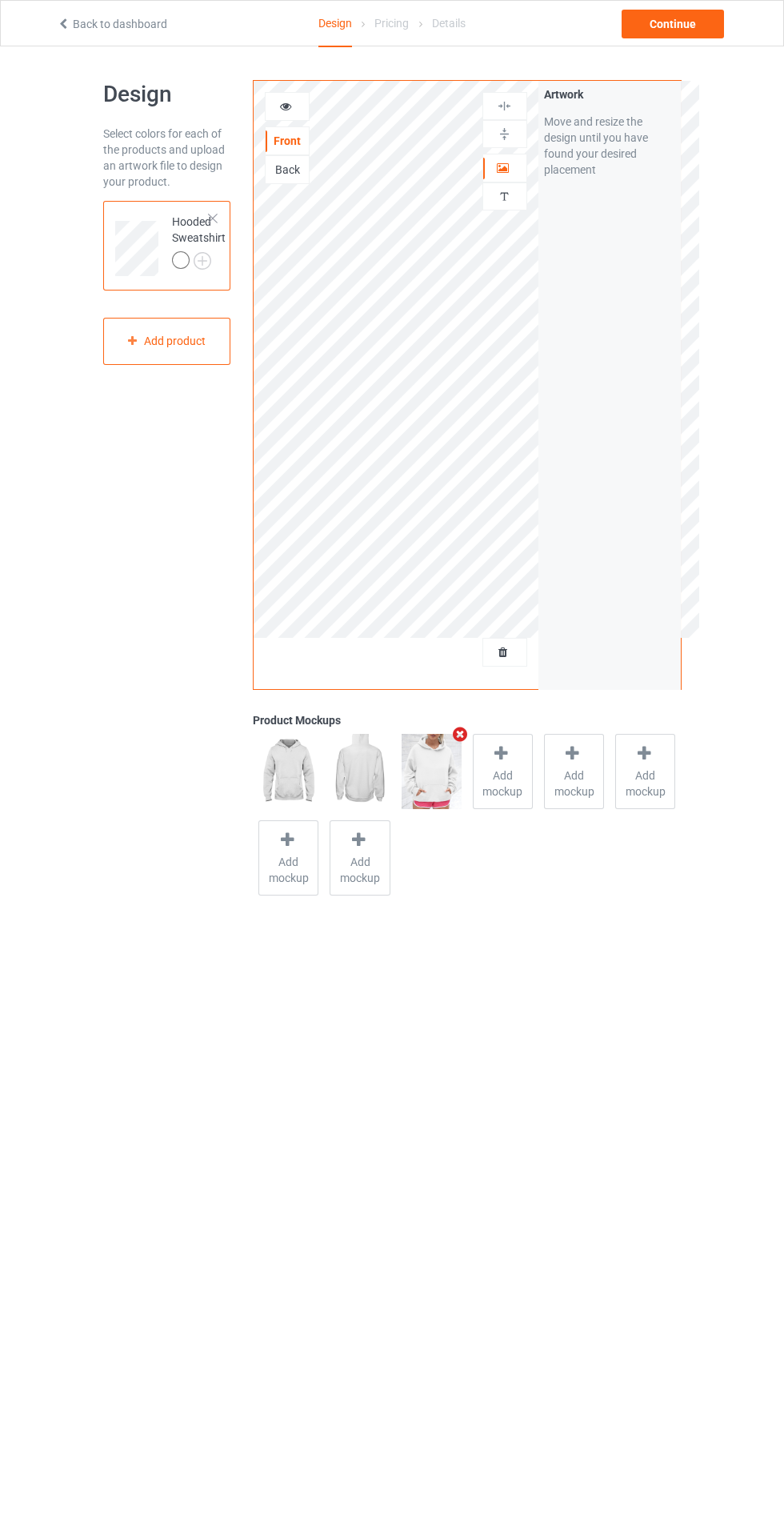
click at [0, 0] on img at bounding box center [0, 0] width 0 height 0
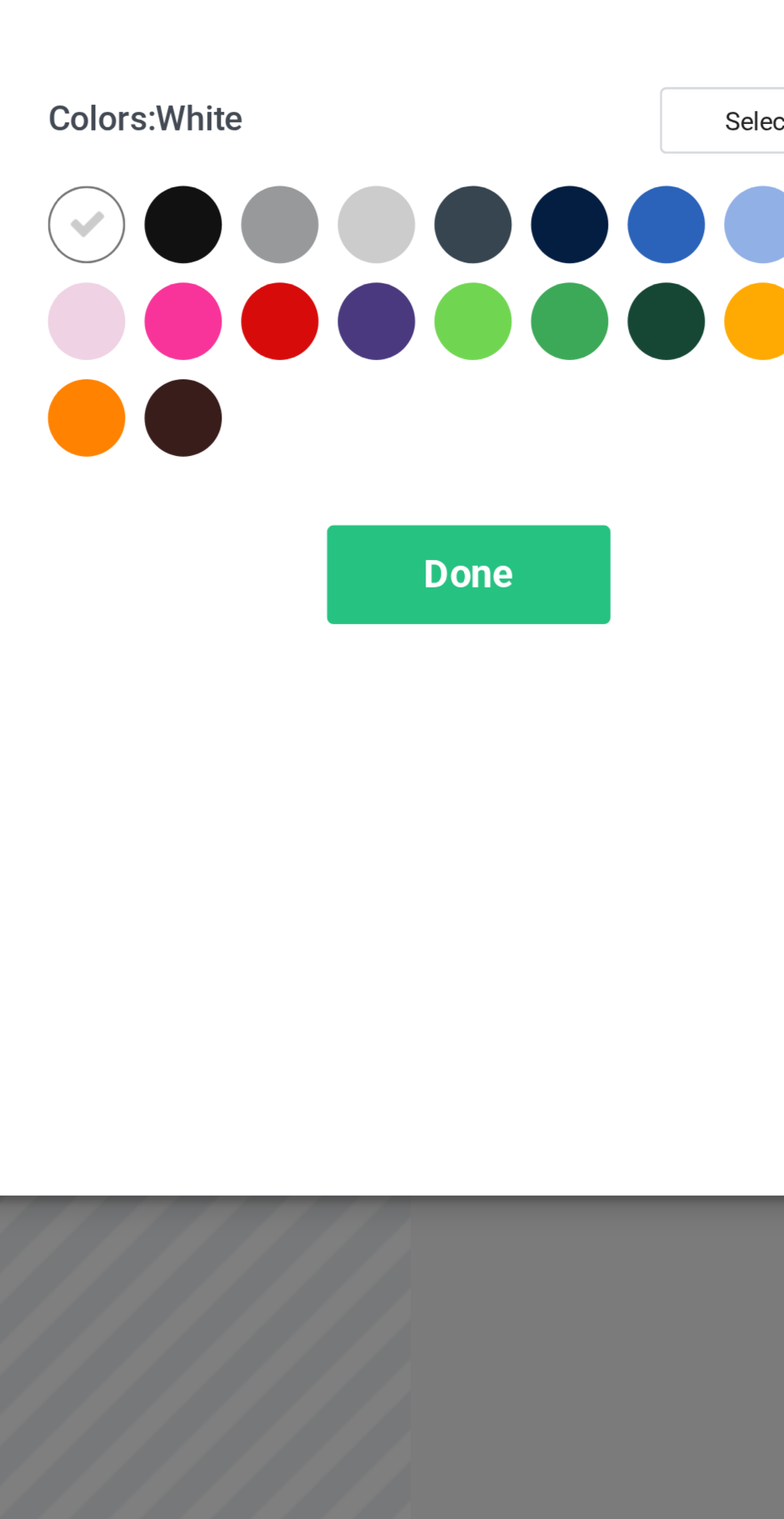
click at [455, 130] on div at bounding box center [453, 128] width 29 height 29
click at [486, 131] on div at bounding box center [489, 128] width 29 height 29
click at [561, 122] on div at bounding box center [562, 128] width 29 height 29
click at [598, 122] on div at bounding box center [598, 128] width 29 height 29
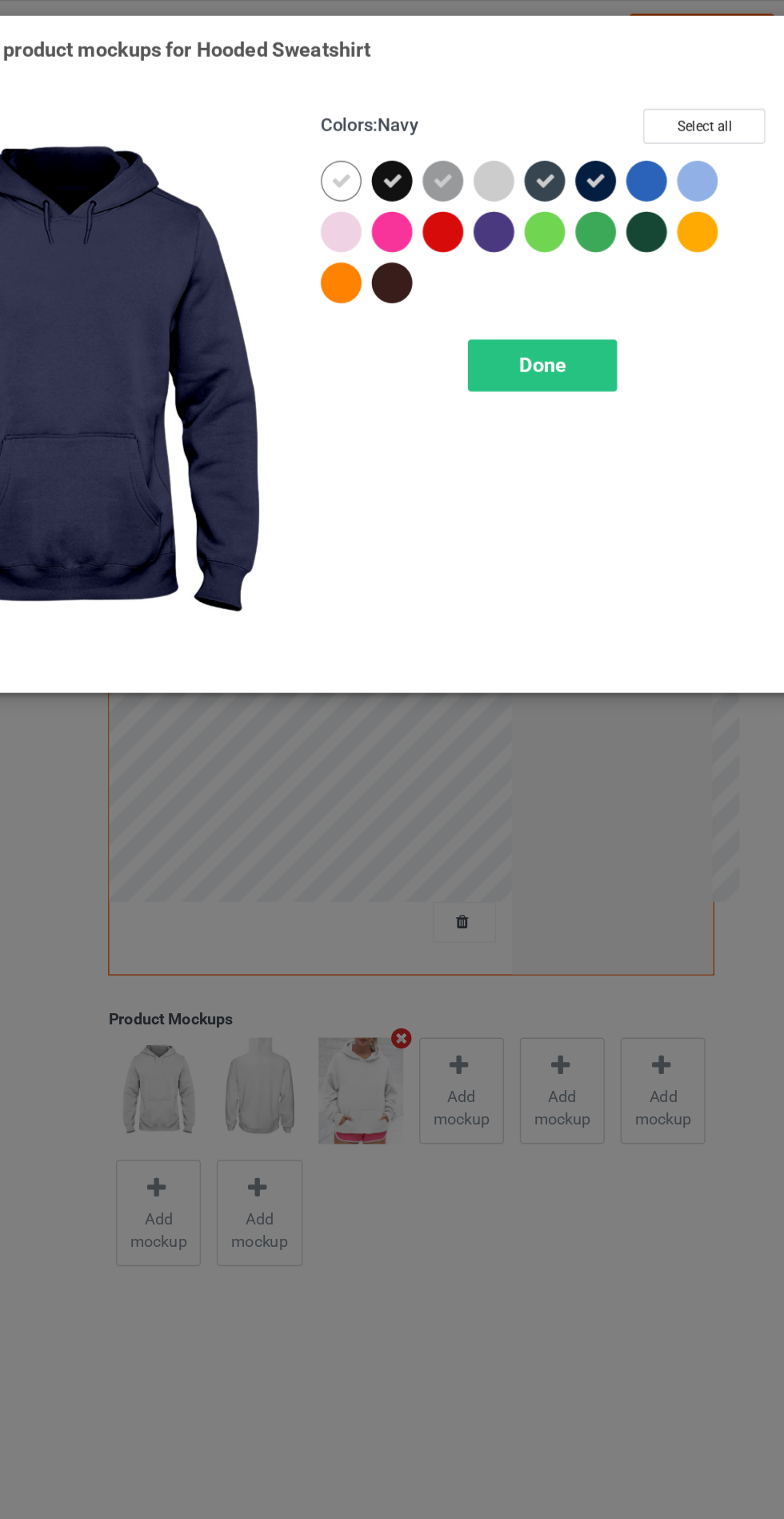
click at [564, 257] on span "Done" at bounding box center [560, 257] width 33 height 17
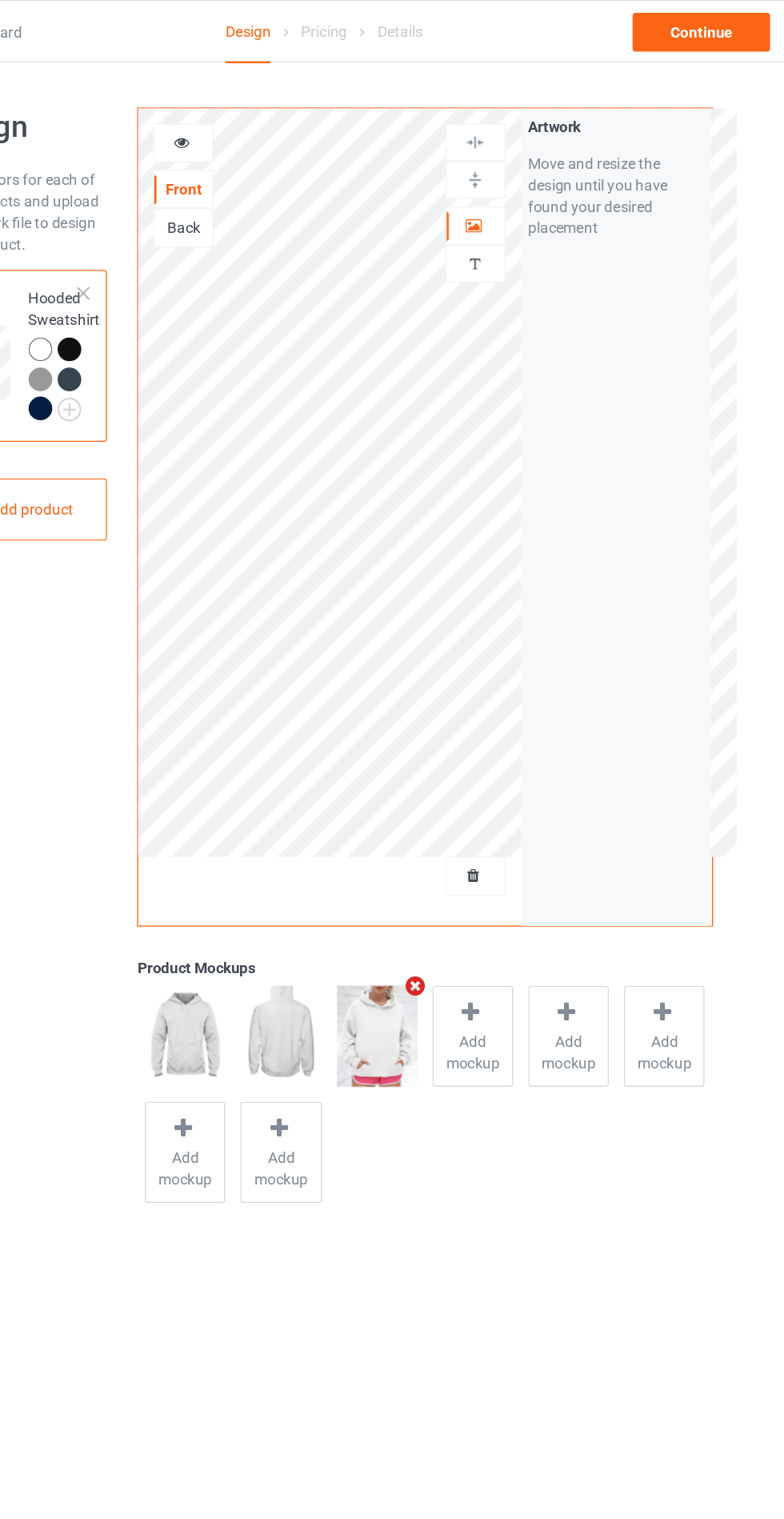
scroll to position [5, 0]
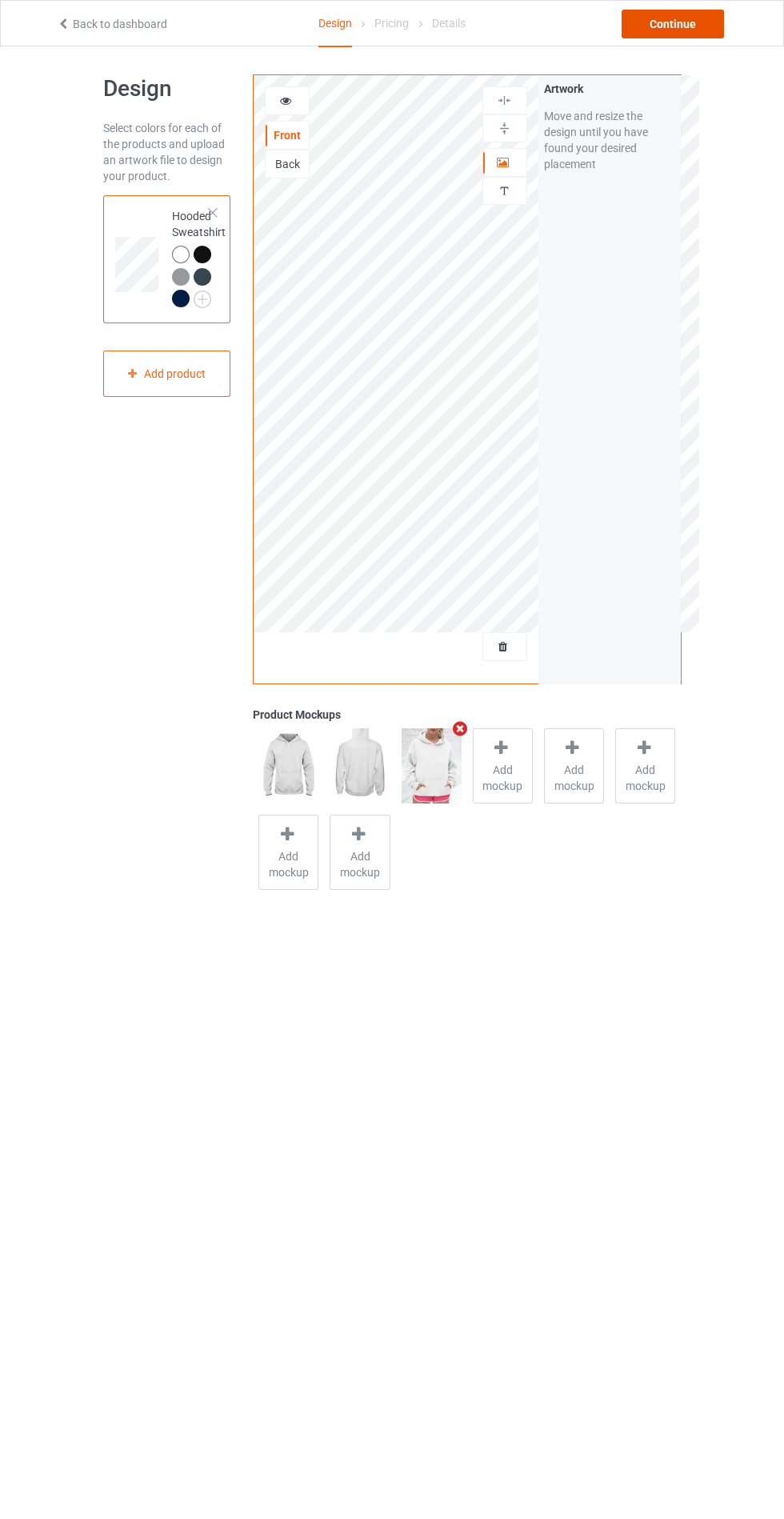
click at [675, 24] on div "Continue" at bounding box center [673, 24] width 102 height 29
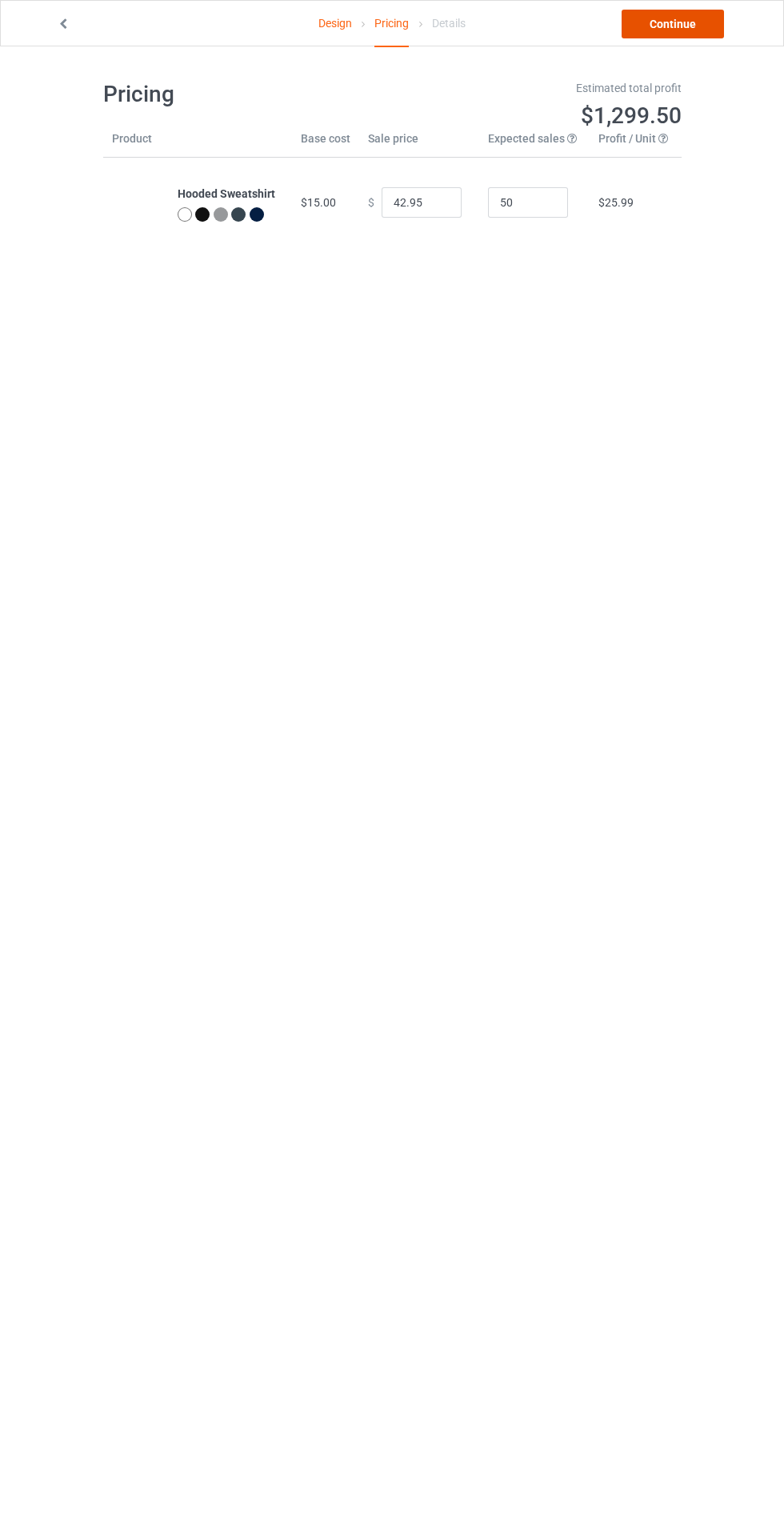
click at [675, 24] on link "Continue" at bounding box center [673, 24] width 102 height 29
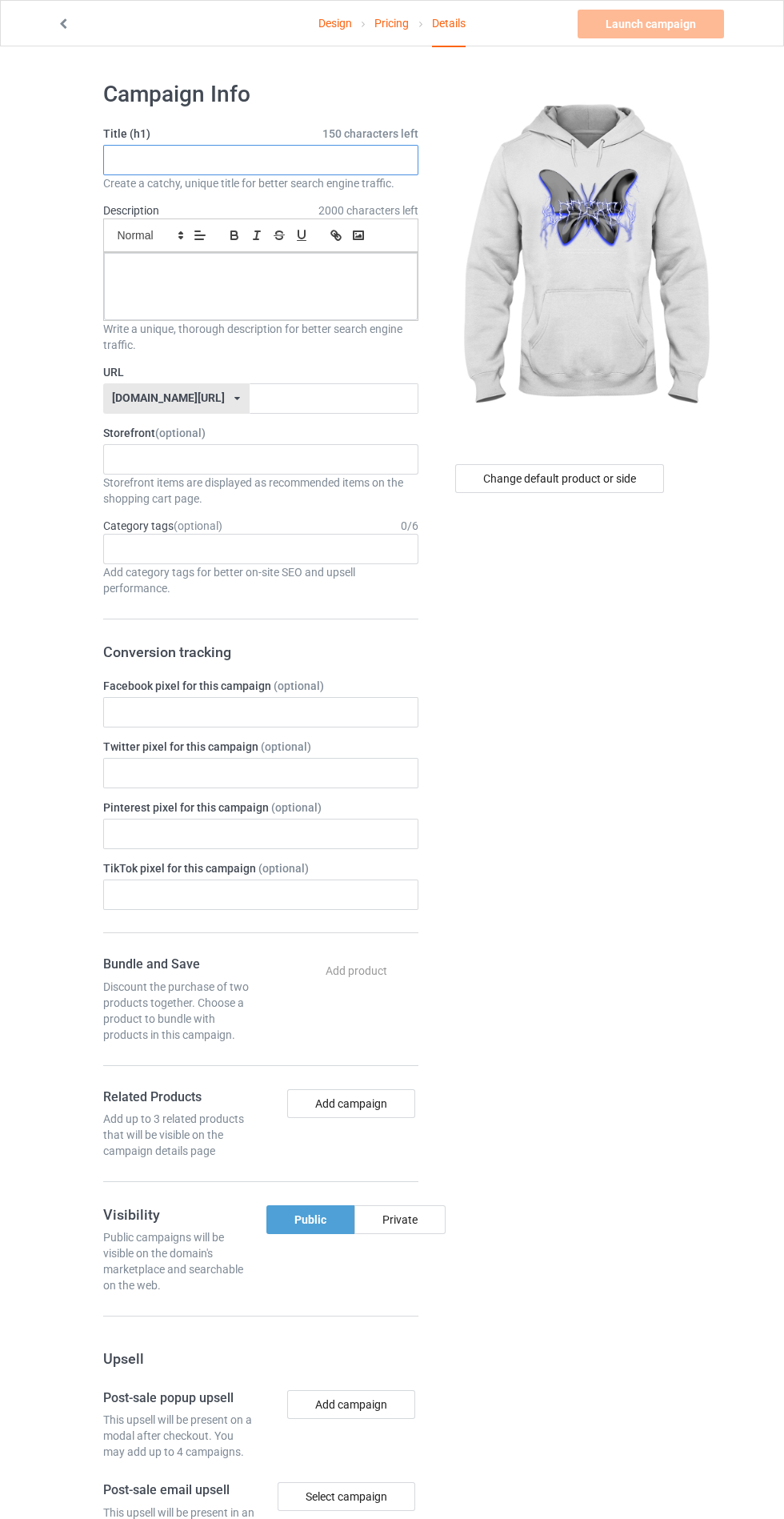
click at [324, 160] on input "text" at bounding box center [261, 160] width 315 height 31
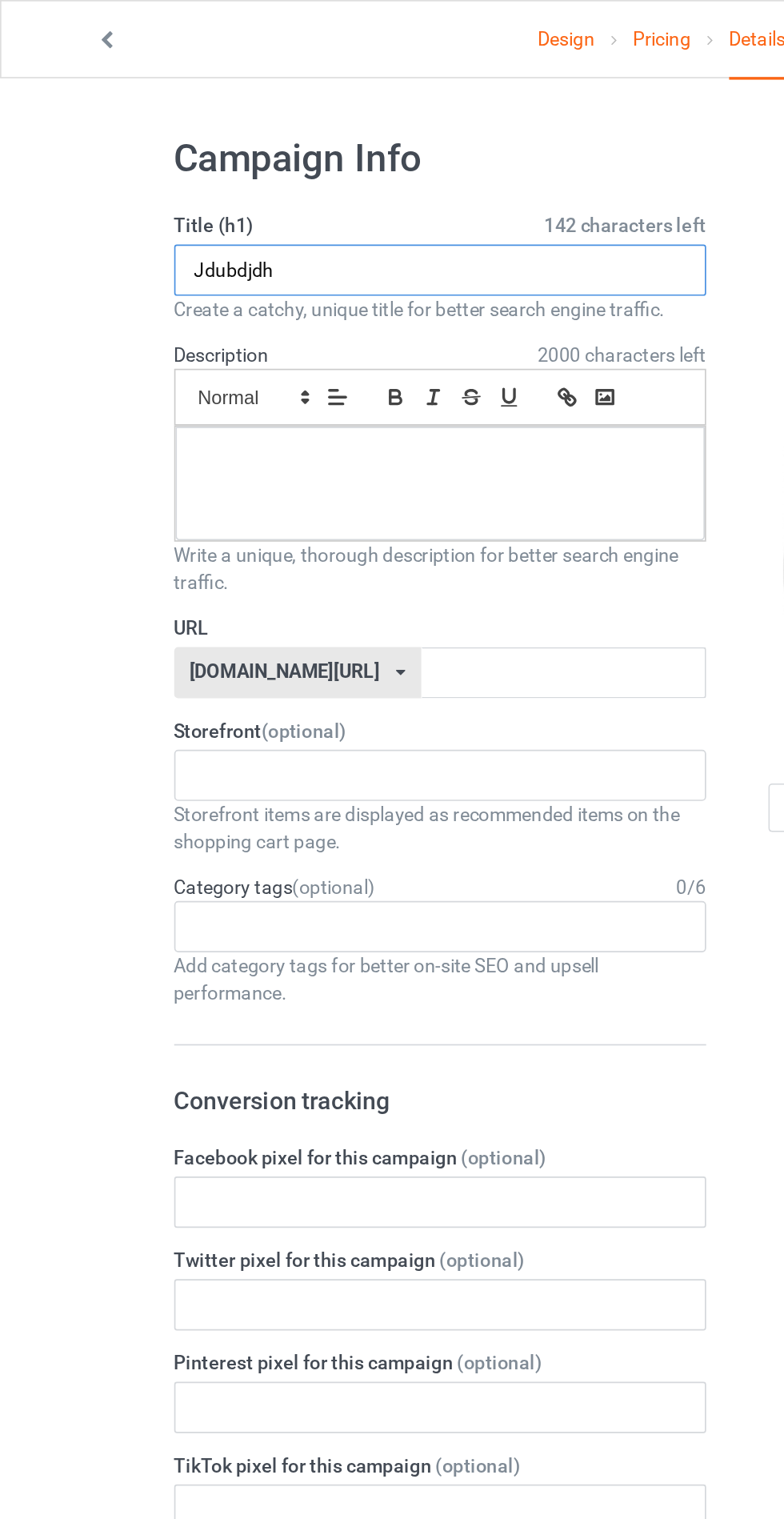
type input "Jdubdjdh"
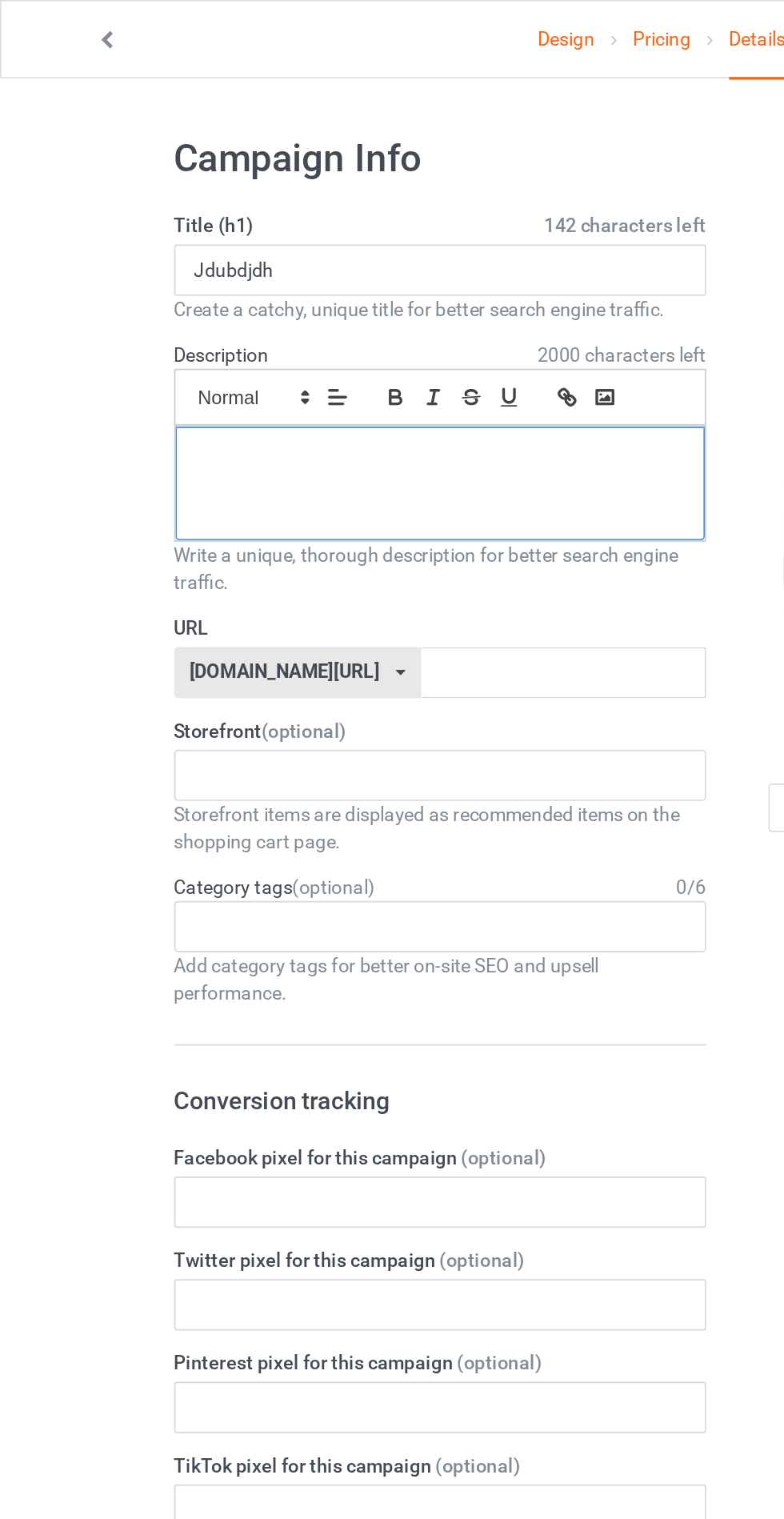
click at [155, 297] on div at bounding box center [261, 286] width 314 height 67
click at [300, 393] on input "text" at bounding box center [333, 398] width 169 height 31
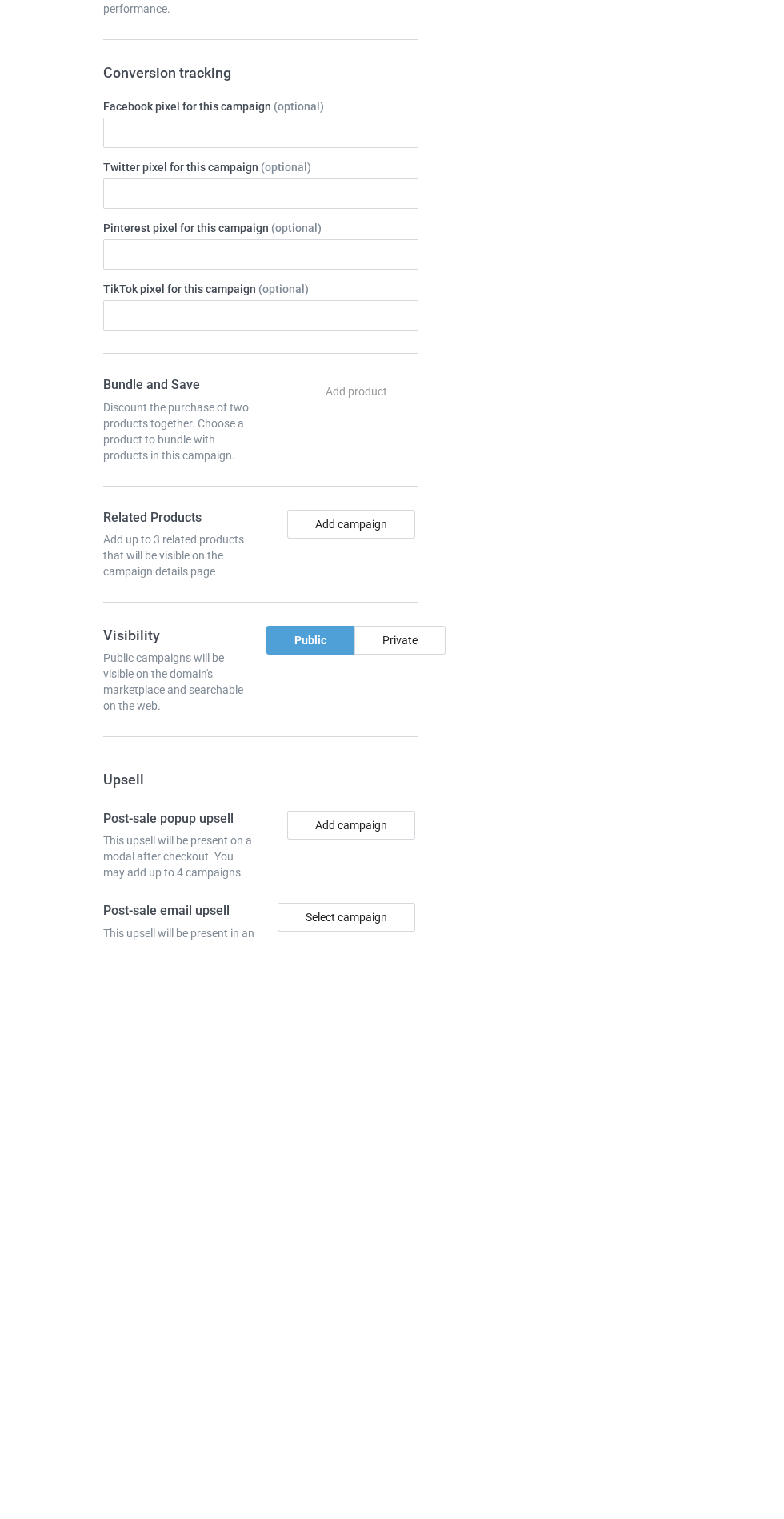
type input "Gffghfghhhg"
click at [424, 1224] on div "Private" at bounding box center [400, 1219] width 91 height 29
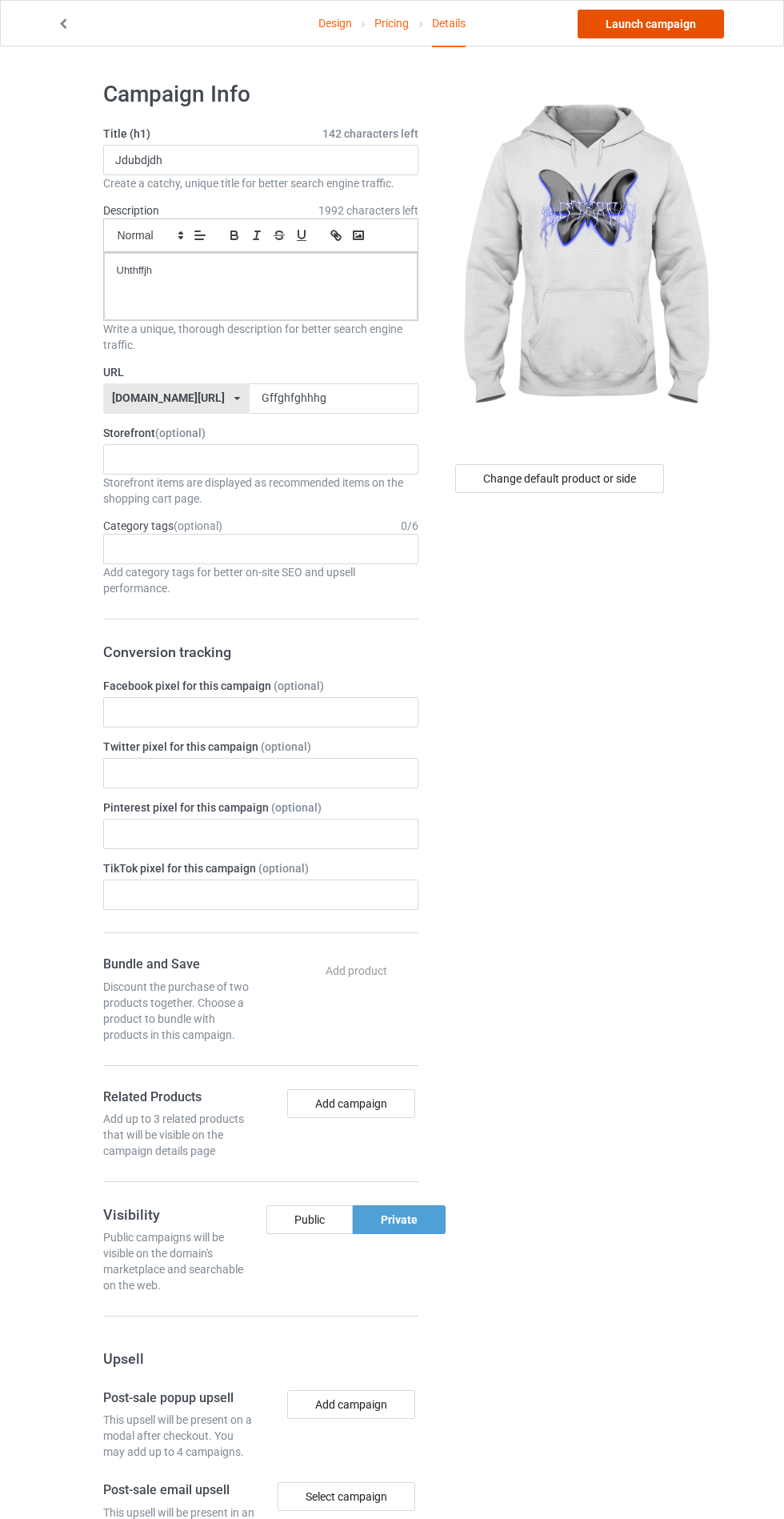
click at [691, 16] on link "Launch campaign" at bounding box center [650, 24] width 146 height 29
